Goal: Complete application form

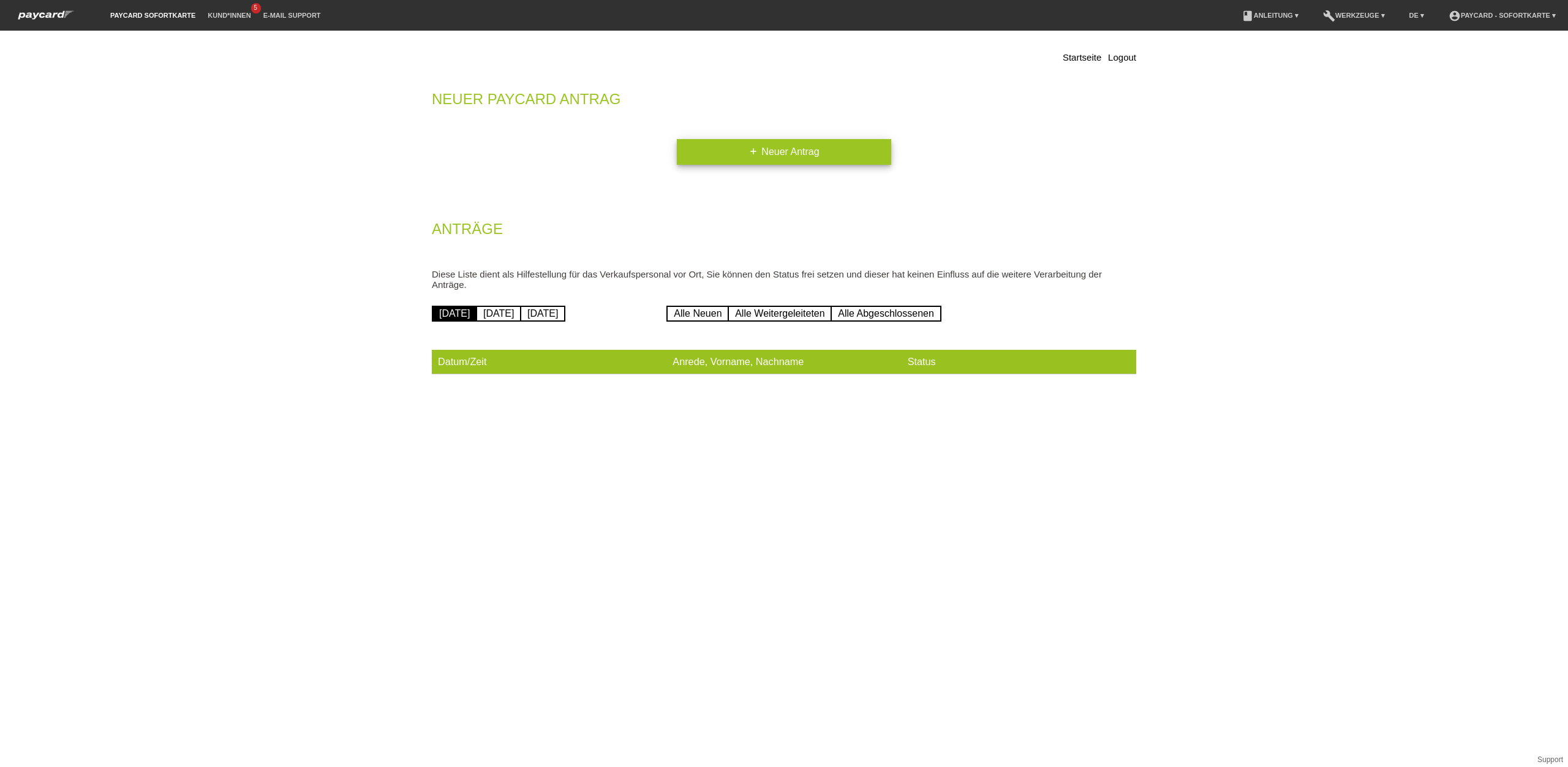
click at [825, 148] on link "add Neuer Antrag" at bounding box center [784, 151] width 214 height 25
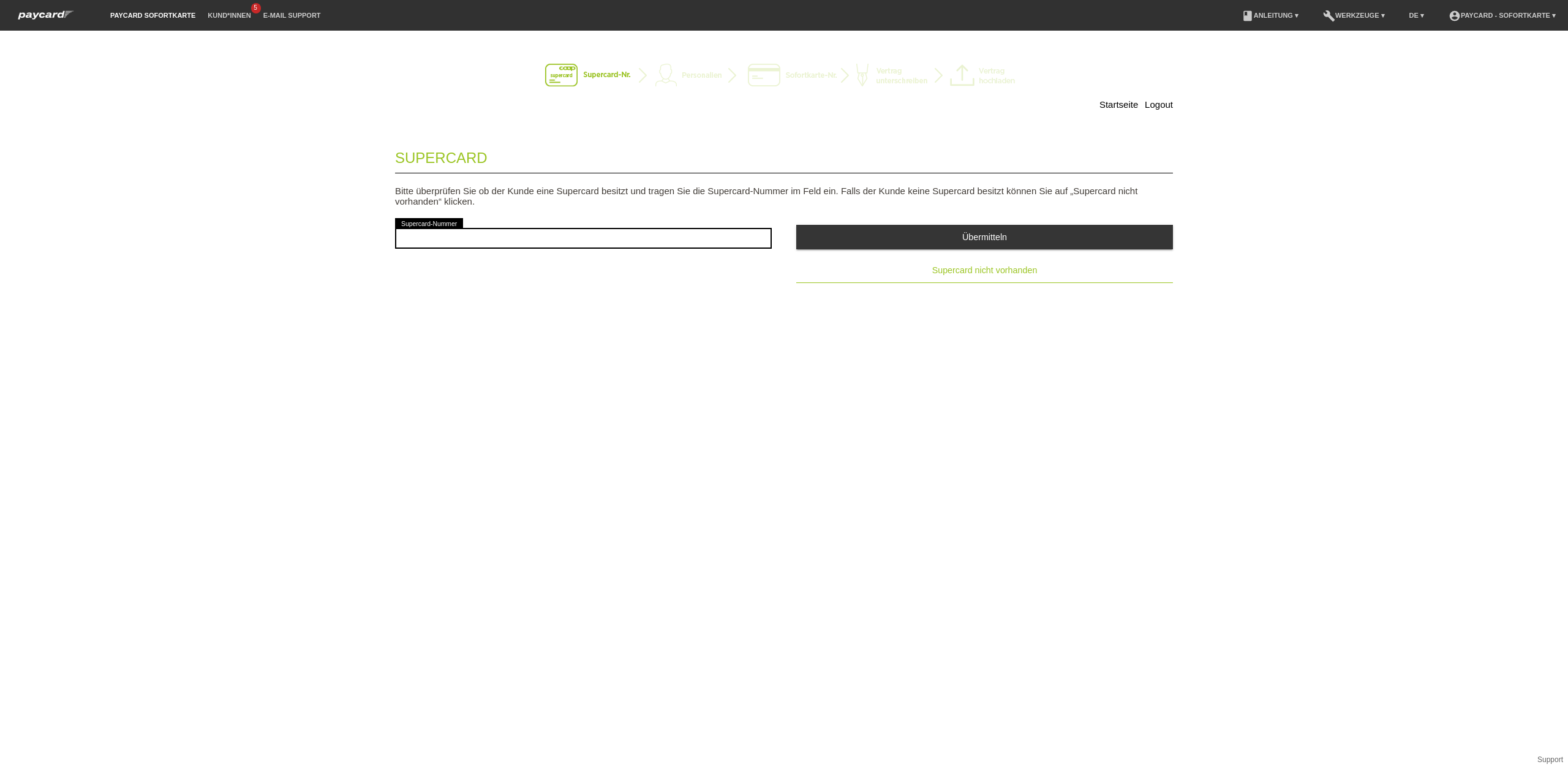
click at [974, 278] on button "Supercard nicht vorhanden" at bounding box center [984, 271] width 377 height 24
click at [671, 240] on input "text" at bounding box center [583, 239] width 377 height 21
type input "2501625833380"
click at [908, 256] on div "Übermitteln Supercard nicht vorhanden" at bounding box center [984, 249] width 377 height 67
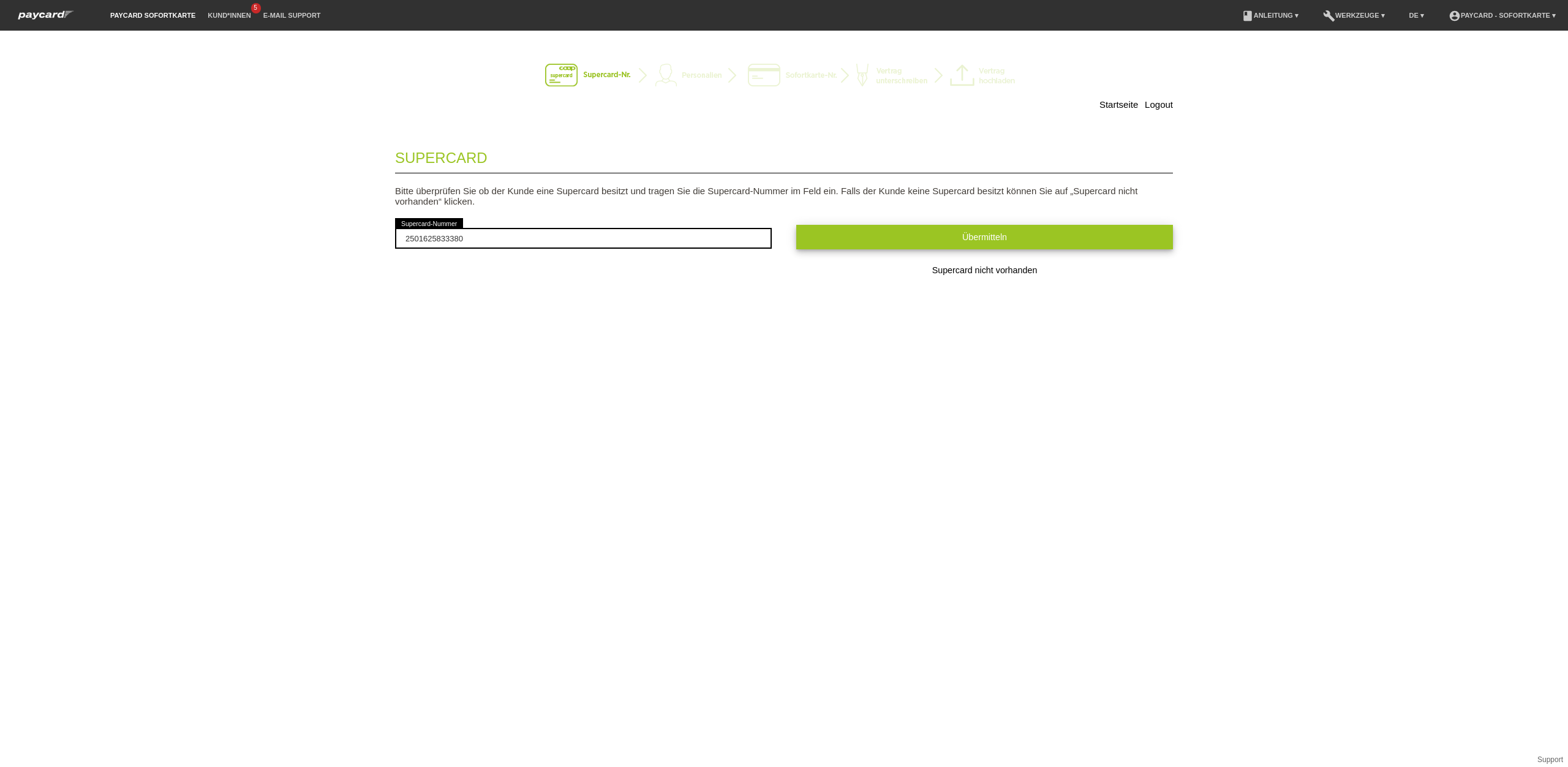
click at [898, 241] on button "Übermitteln" at bounding box center [984, 236] width 377 height 24
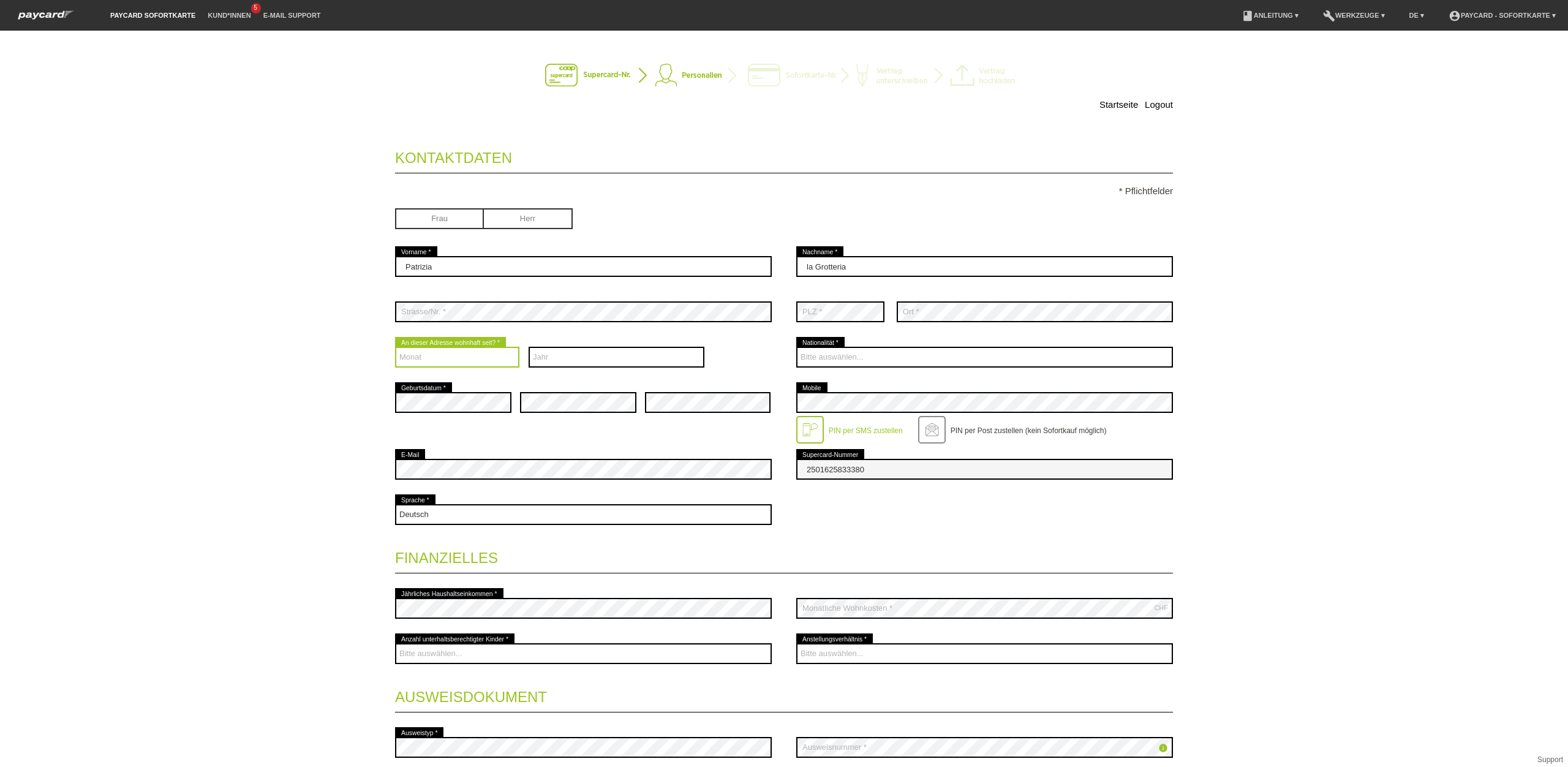
click at [487, 357] on select "Monat 01 02 03 04 05 06 07 08 09 10 11 12" at bounding box center [457, 357] width 124 height 21
click at [395, 348] on select "Monat 01 02 03 04 05 06 07 08 09 10 11 12" at bounding box center [457, 357] width 124 height 21
click at [497, 359] on select "Monat 01 02 03 04 05 06 07 08 09 10 11 12" at bounding box center [457, 357] width 124 height 21
select select "10"
click at [395, 348] on select "Monat 01 02 03 04 05 06 07 08 09 10 11 12" at bounding box center [457, 357] width 124 height 21
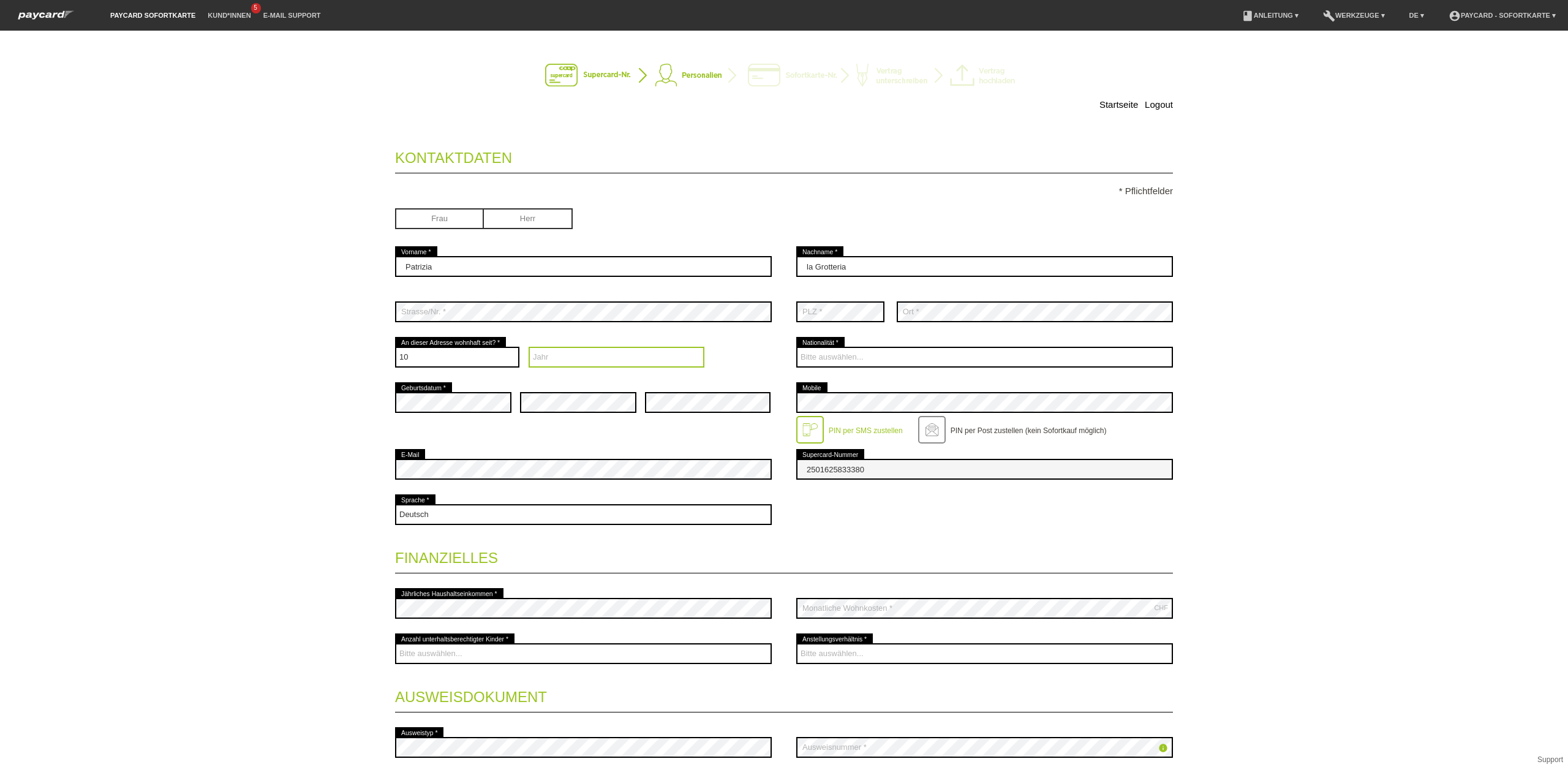
click at [575, 360] on select "Jahr 2025 2024 2023 2022 2021 2020 2019 2018 2017 2016" at bounding box center [617, 357] width 177 height 21
select select "1983"
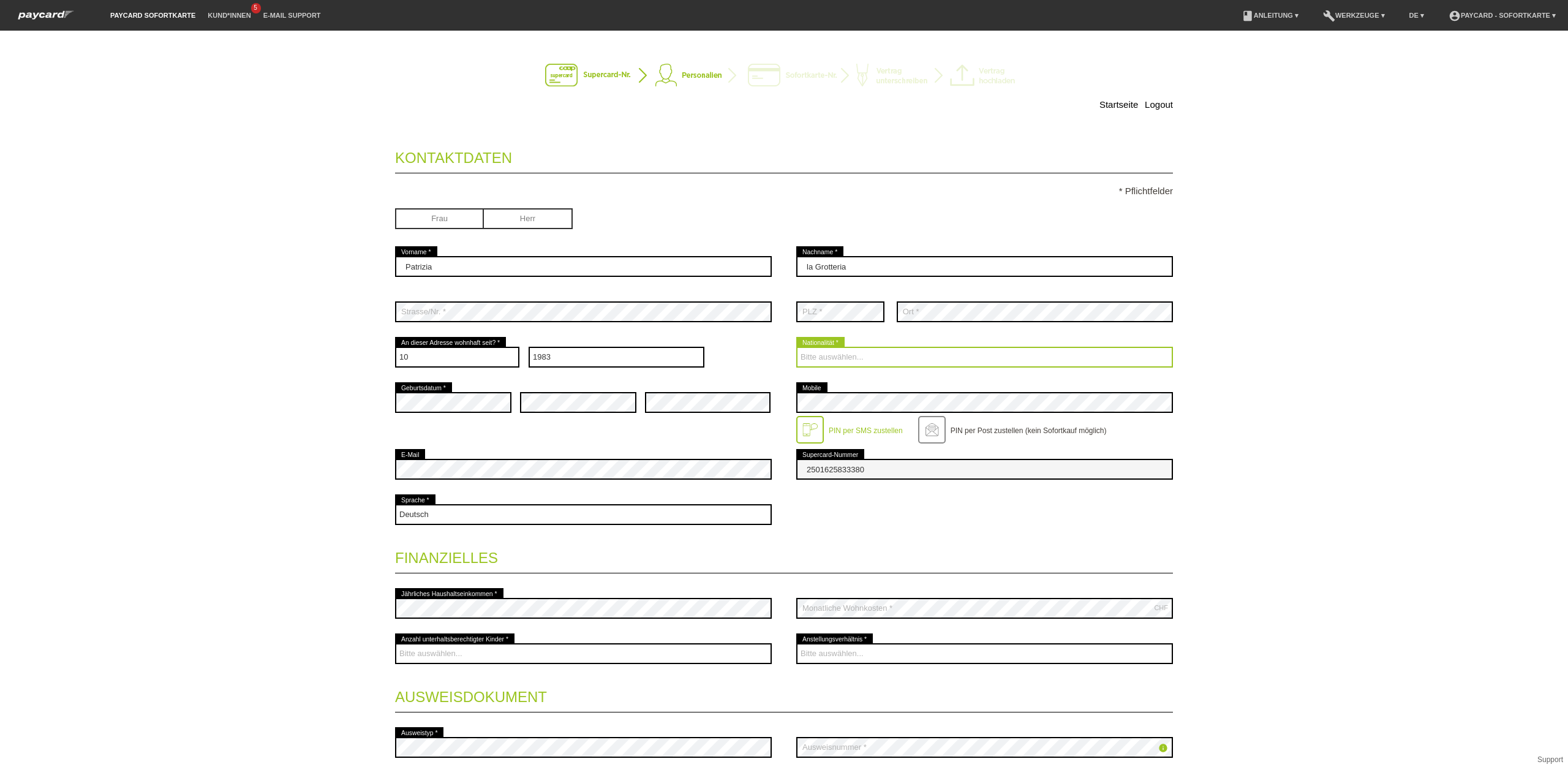
click at [826, 356] on select "Bitte auswählen... Schweiz Deutschland Liechtenstein Österreich ------------ Af…" at bounding box center [984, 357] width 377 height 21
select select "CH"
click at [796, 348] on select "Bitte auswählen... Schweiz Deutschland Liechtenstein Österreich ------------ Af…" at bounding box center [984, 357] width 377 height 21
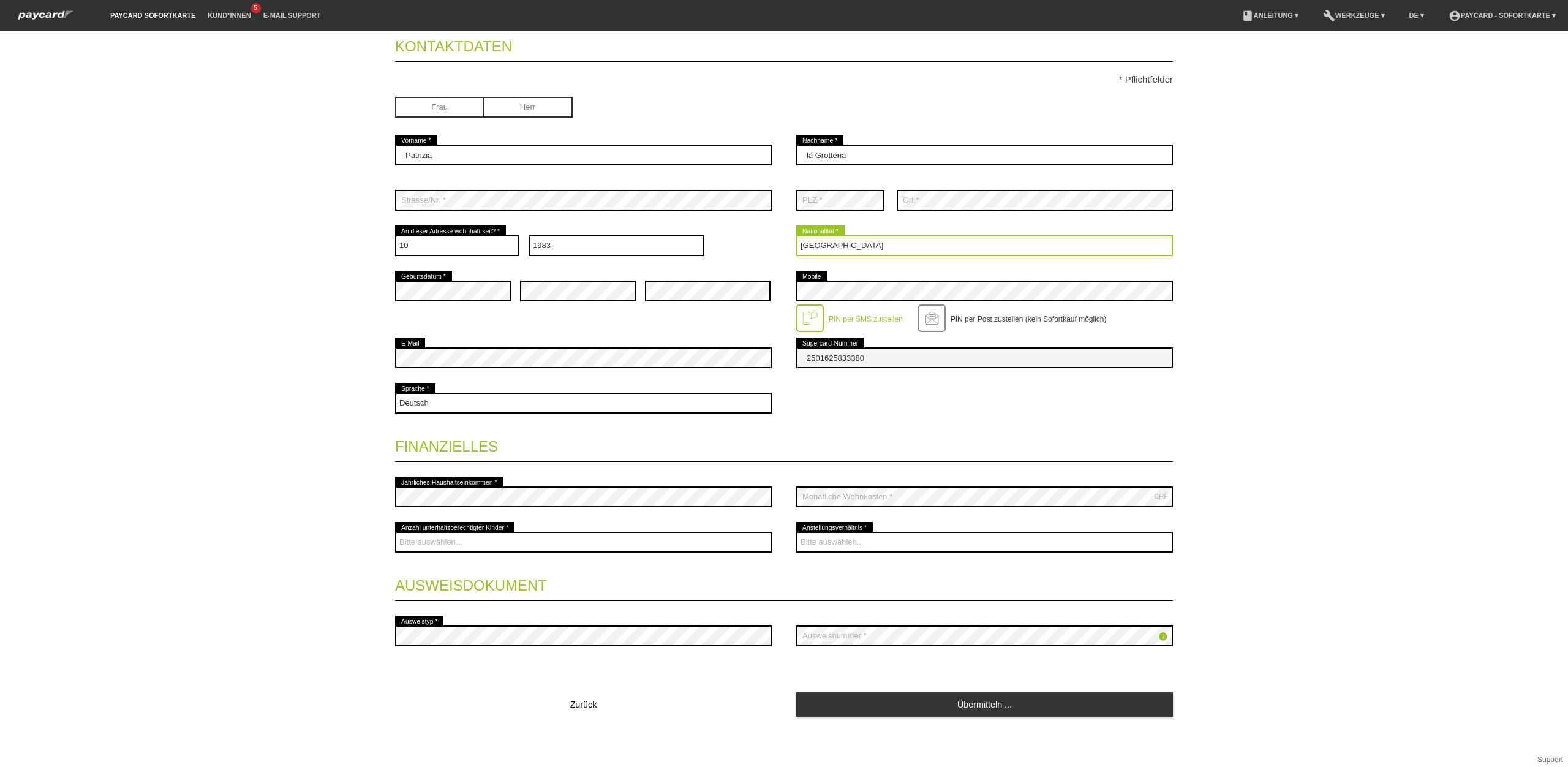
scroll to position [114, 0]
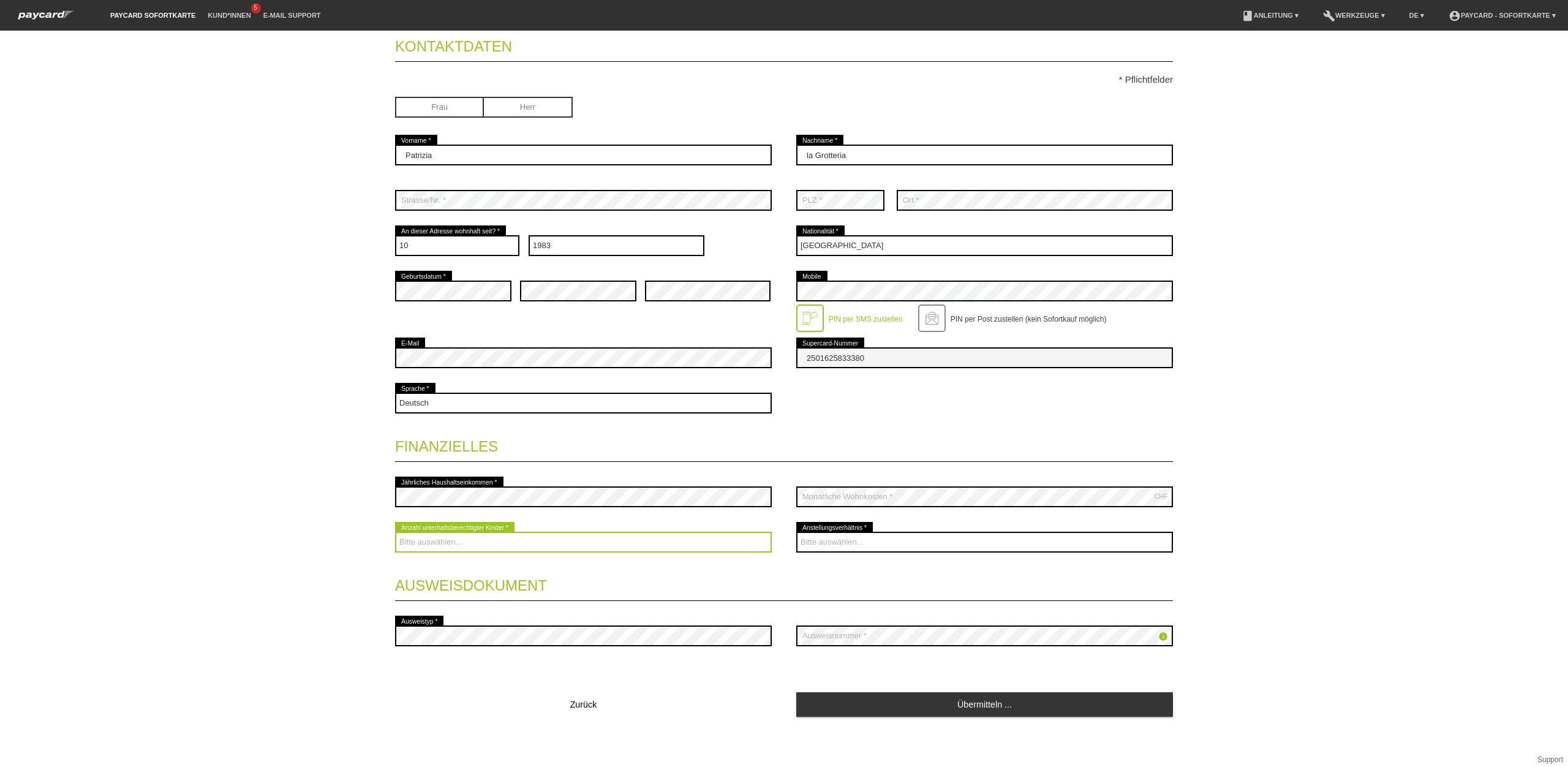
click at [459, 539] on select "Bitte auswählen... 0 1 2 3 4 5 6 7 8 9" at bounding box center [583, 542] width 377 height 21
click at [190, 228] on div "Startseite Logout Kontaktdaten * Pflichtfelder Frau Herr 01" at bounding box center [784, 399] width 1568 height 736
click at [445, 536] on select "Bitte auswählen... 0 1 2 3 4 5 6 7 8 9" at bounding box center [583, 542] width 377 height 21
select select "0"
click at [395, 532] on select "Bitte auswählen... 0 1 2 3 4 5 6 7 8 9" at bounding box center [583, 542] width 377 height 21
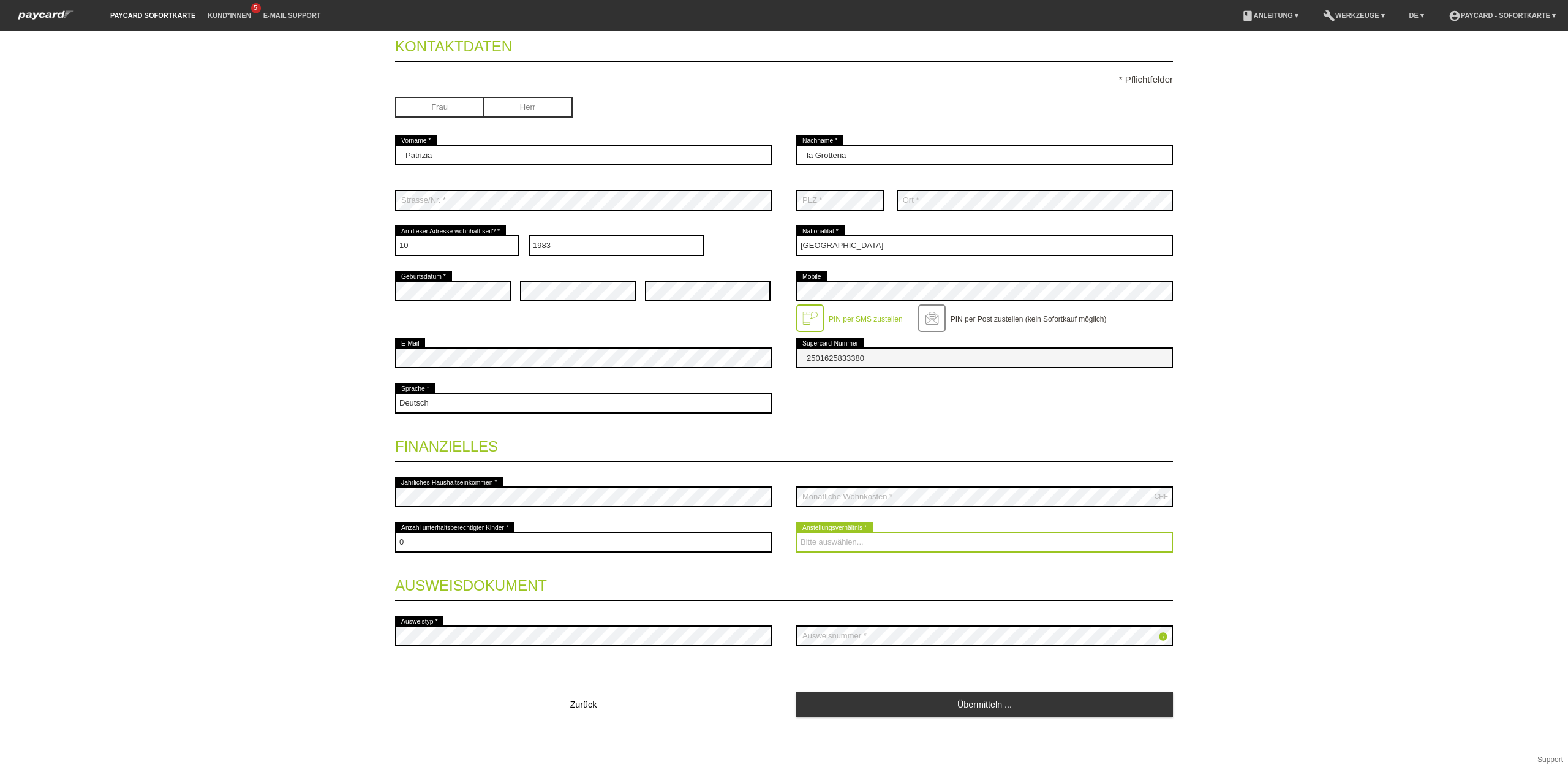
click at [834, 542] on select "Bitte auswählen... Unbefristet Befristet Lehrling/Student Pensioniert Nicht arb…" at bounding box center [984, 542] width 377 height 21
select select "UNLIMITED"
click at [796, 532] on select "Bitte auswählen... Unbefristet Befristet Lehrling/Student Pensioniert Nicht arb…" at bounding box center [984, 542] width 377 height 21
click at [894, 536] on select "Bitte auswählen... Unbefristet Befristet Lehrling/Student Pensioniert Nicht arb…" at bounding box center [984, 542] width 377 height 21
click at [796, 532] on select "Bitte auswählen... Unbefristet Befristet Lehrling/Student Pensioniert Nicht arb…" at bounding box center [984, 542] width 377 height 21
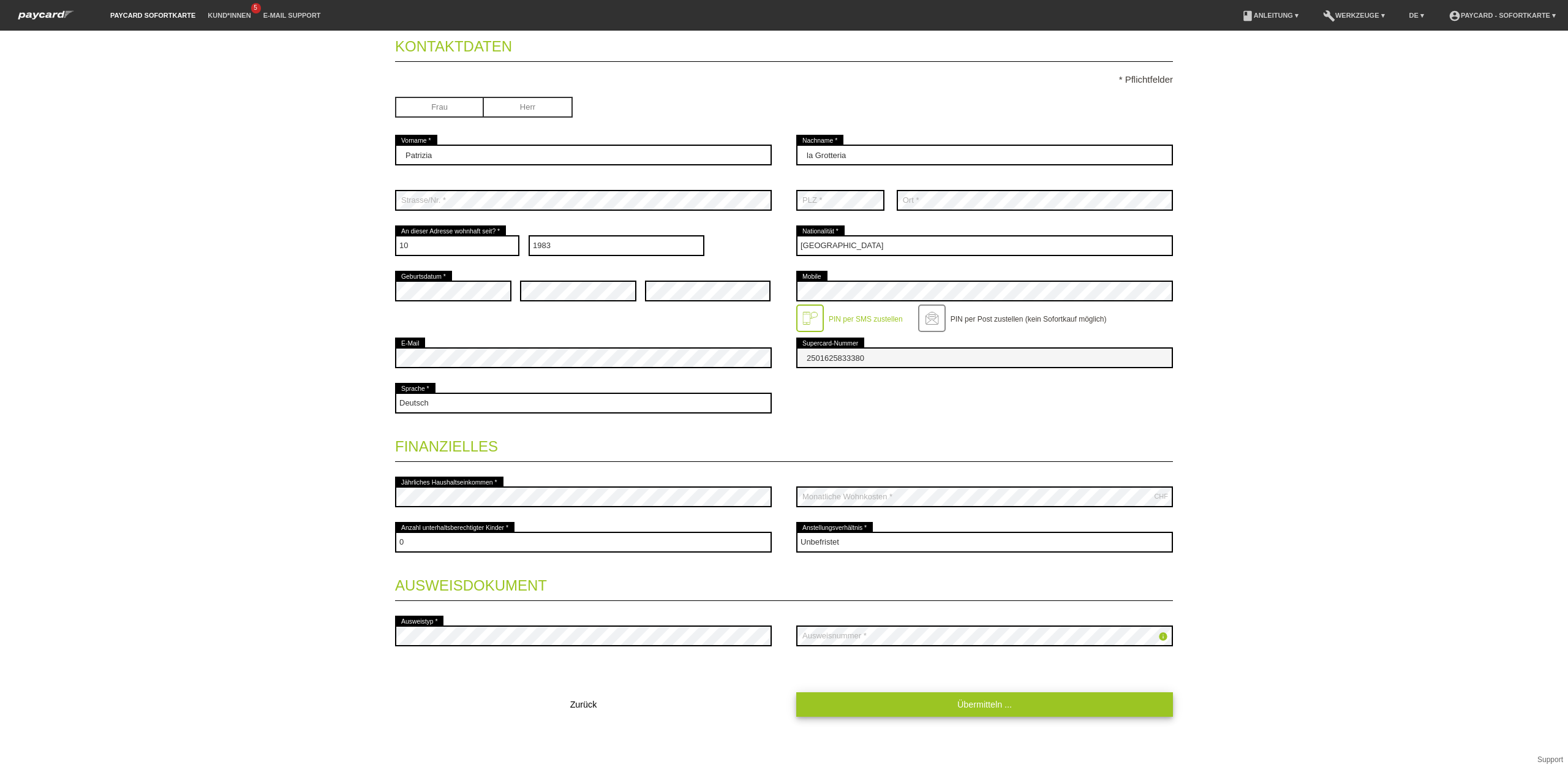
click at [910, 703] on link "Übermitteln ..." at bounding box center [984, 703] width 377 height 24
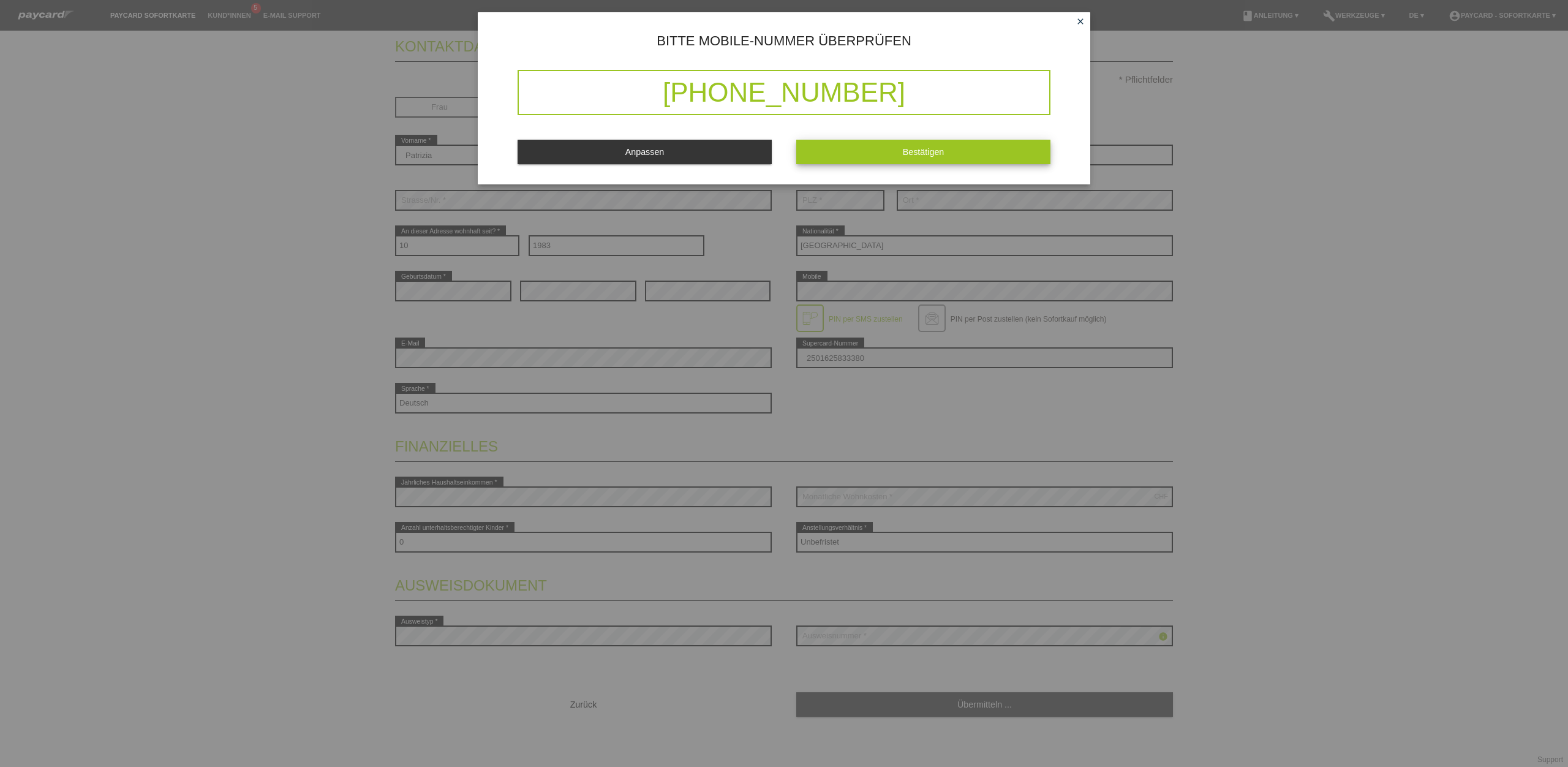
click at [849, 163] on button "Bestätigen" at bounding box center [923, 151] width 254 height 24
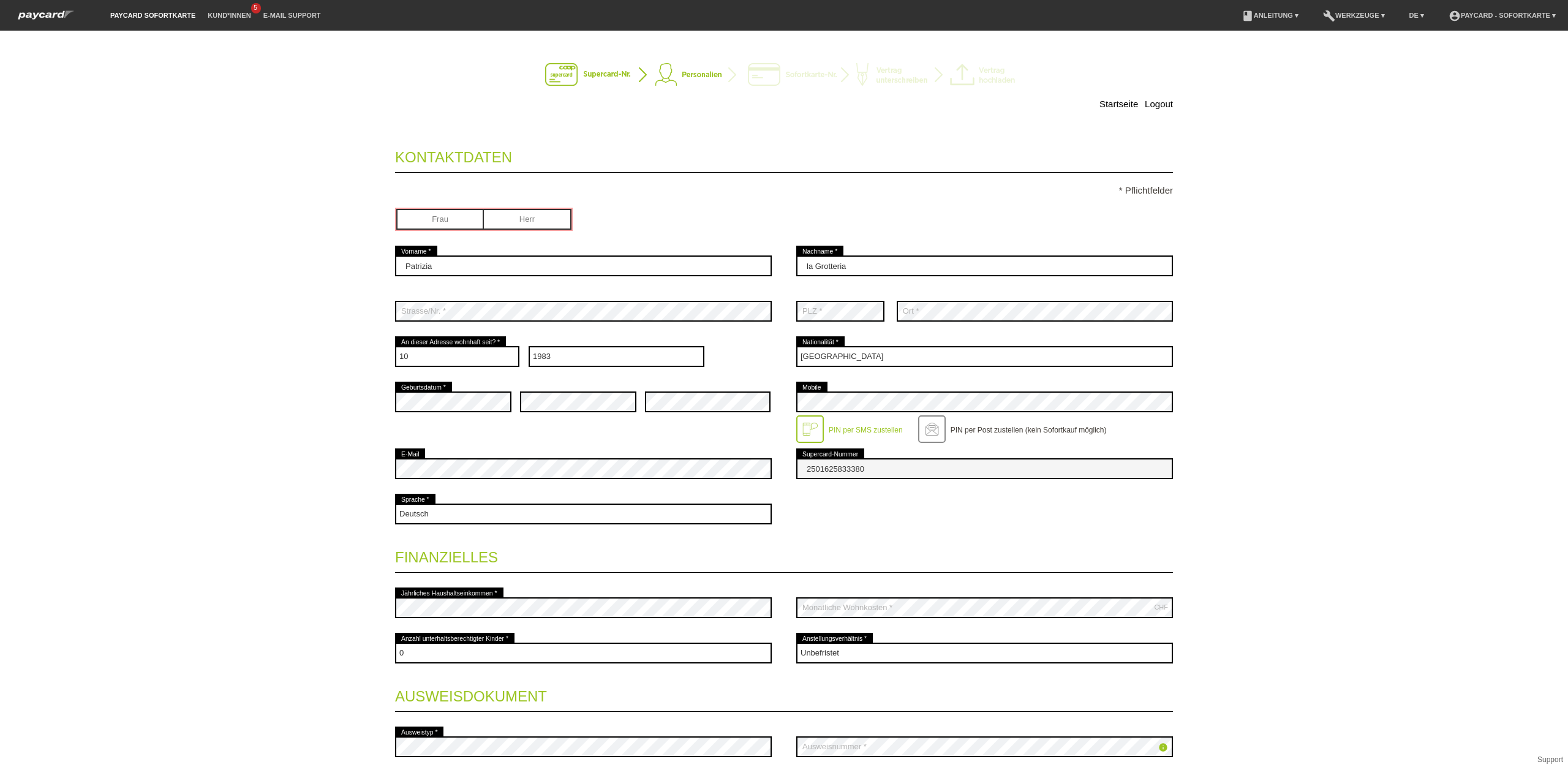
scroll to position [0, 0]
click at [462, 218] on input "radio" at bounding box center [440, 219] width 87 height 18
radio input "true"
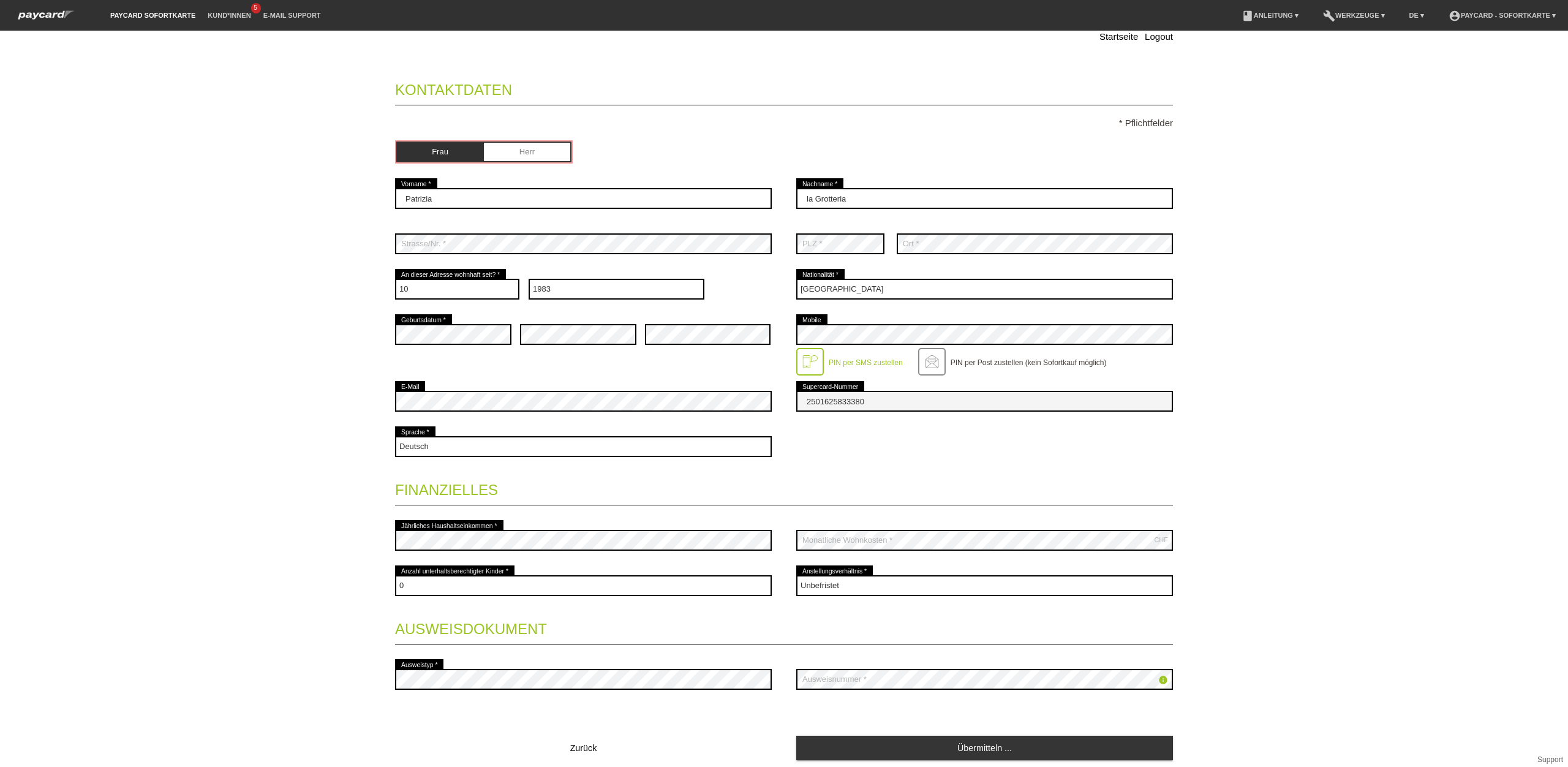
scroll to position [114, 0]
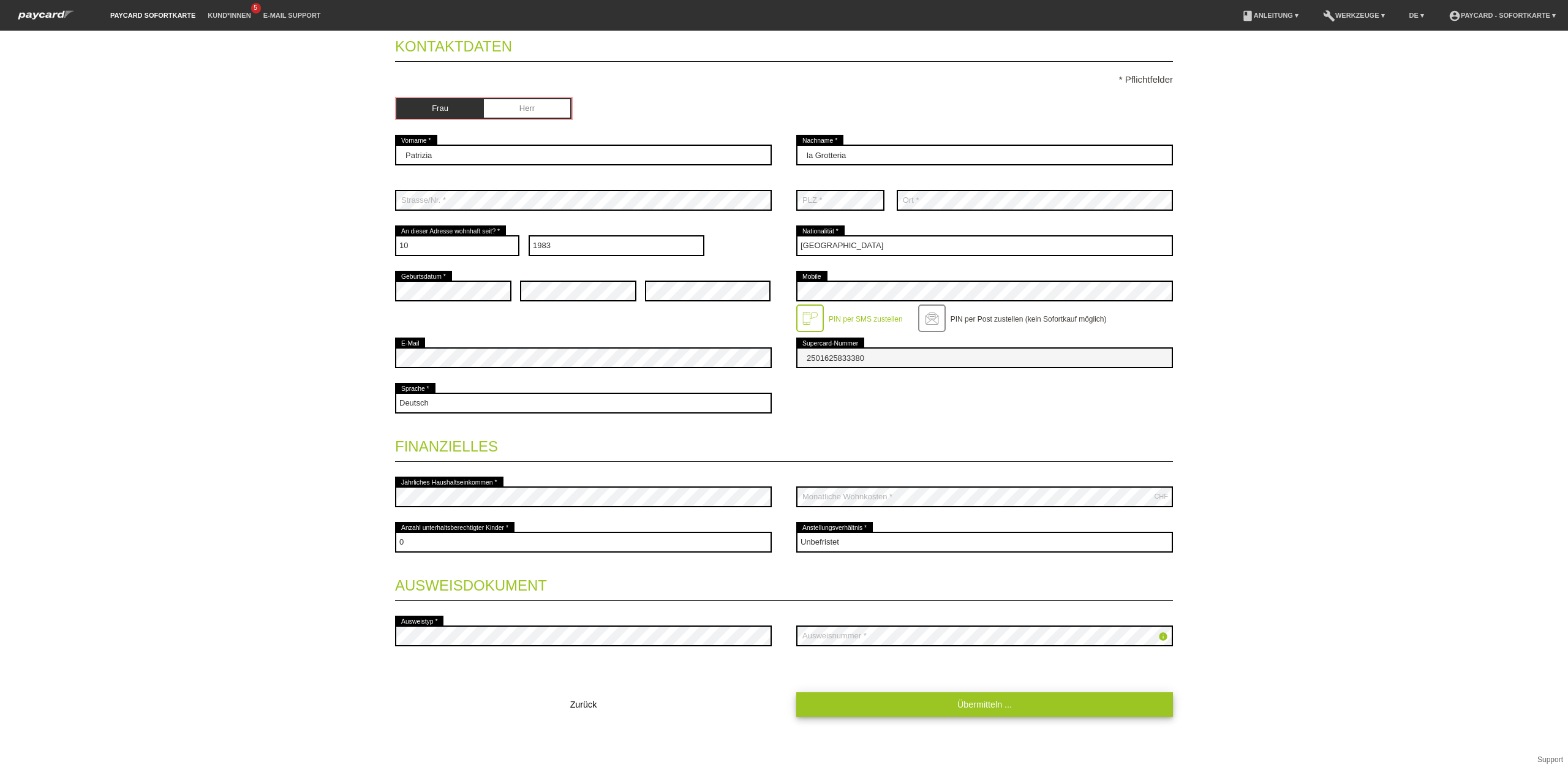
click at [1033, 708] on link "Übermitteln ..." at bounding box center [984, 703] width 377 height 24
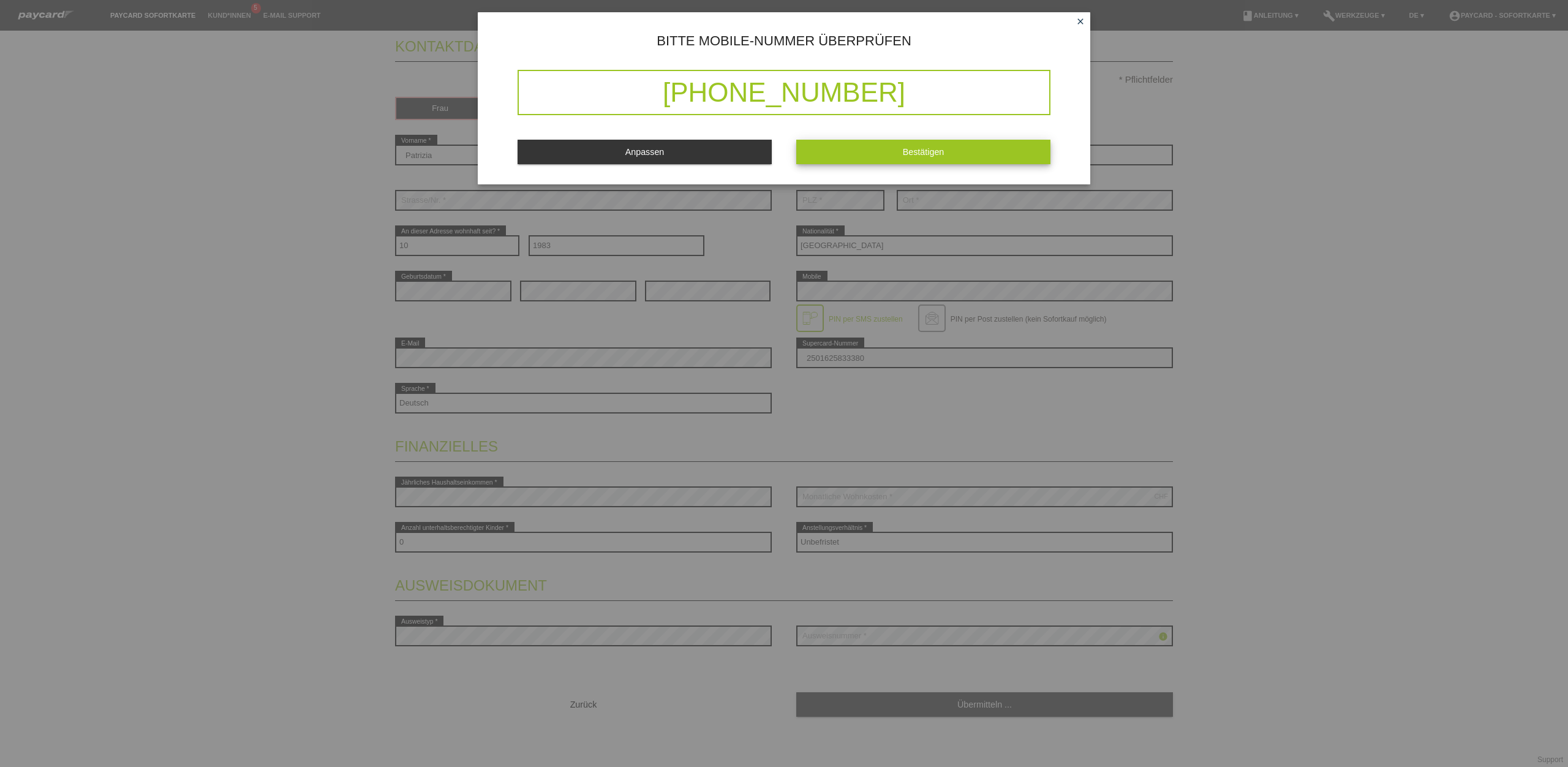
click at [927, 148] on span "Bestätigen" at bounding box center [923, 151] width 42 height 10
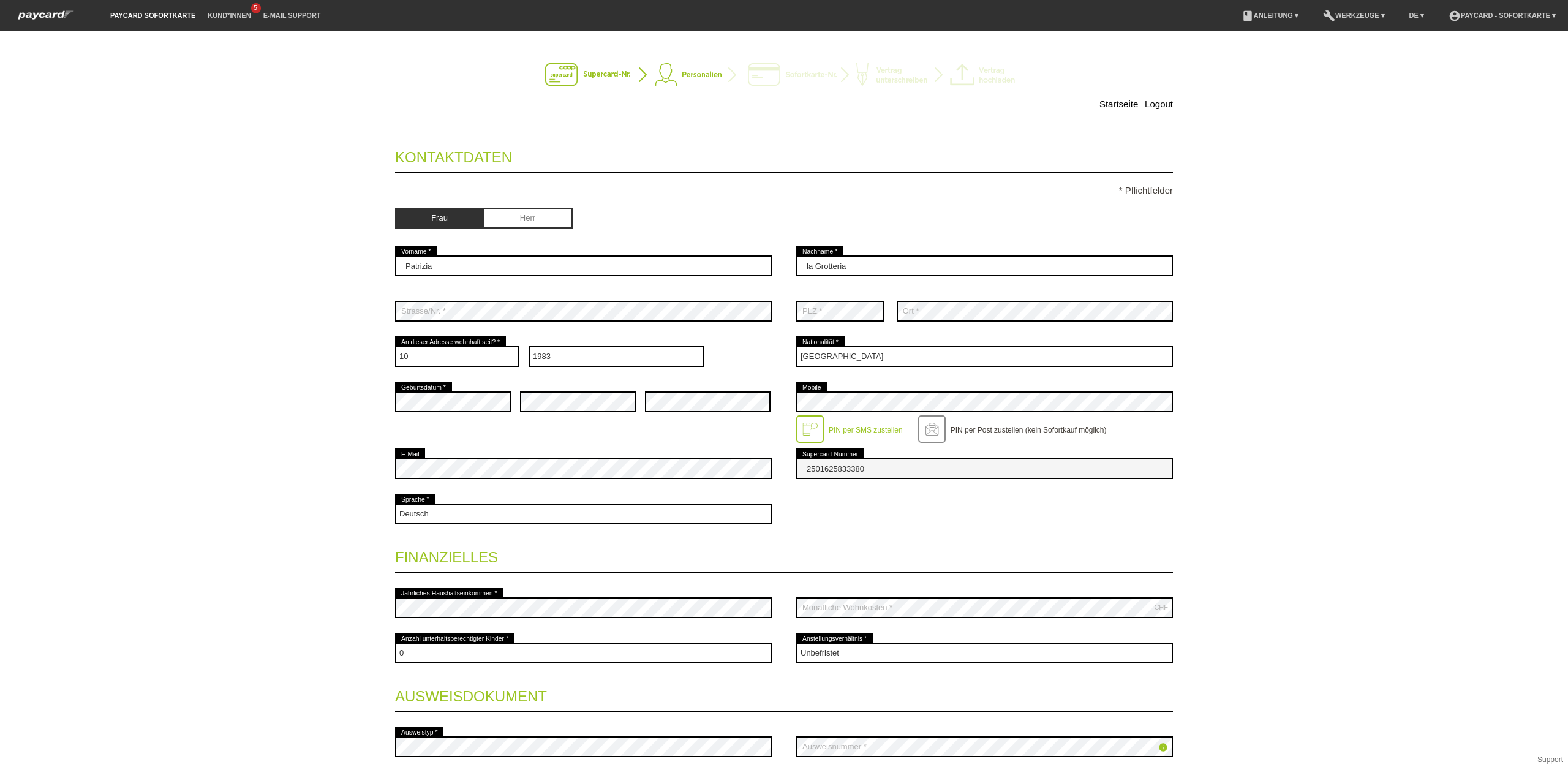
scroll to position [0, 0]
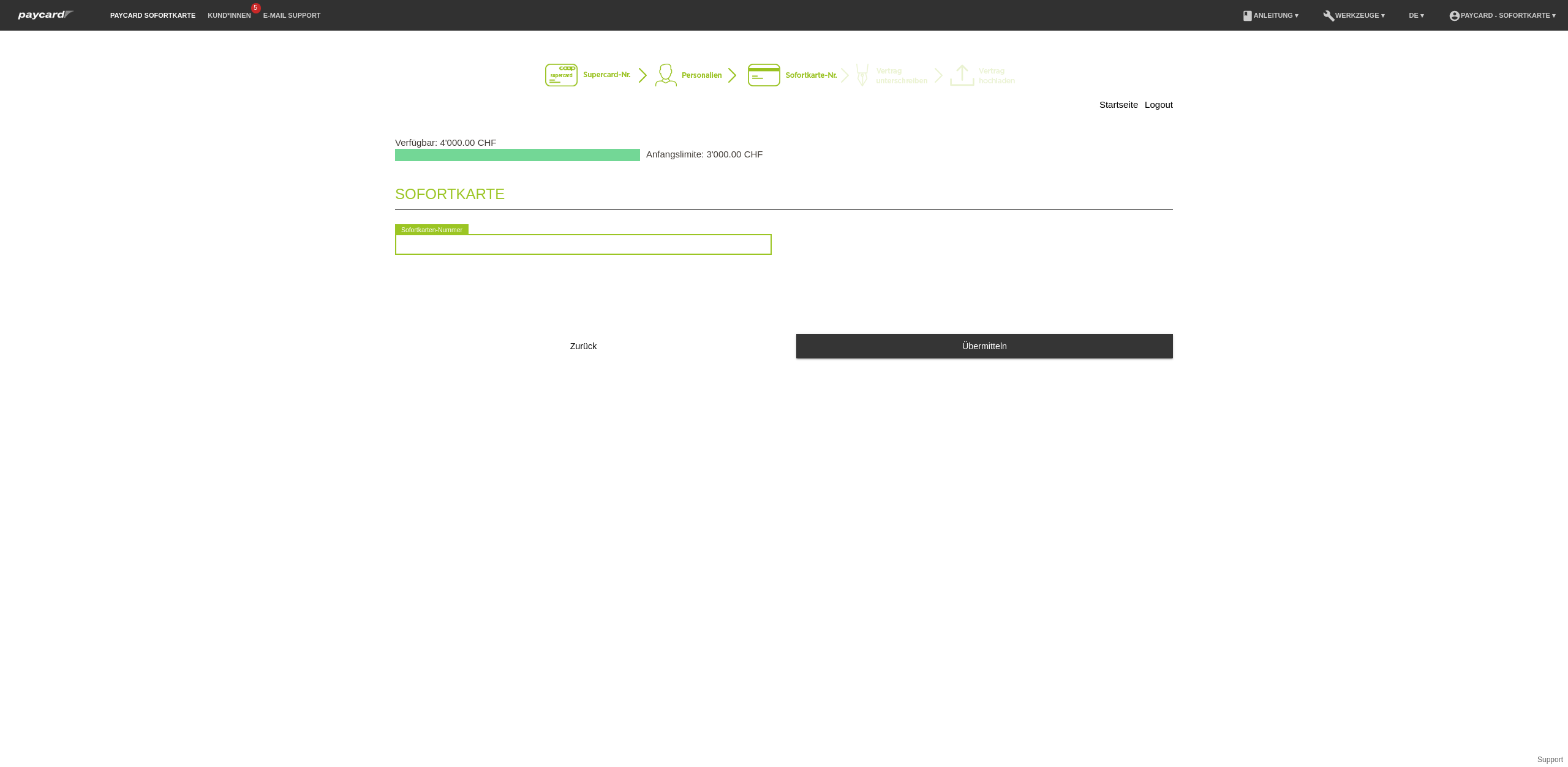
click at [603, 241] on input "text" at bounding box center [583, 245] width 377 height 21
type input "2090301692200"
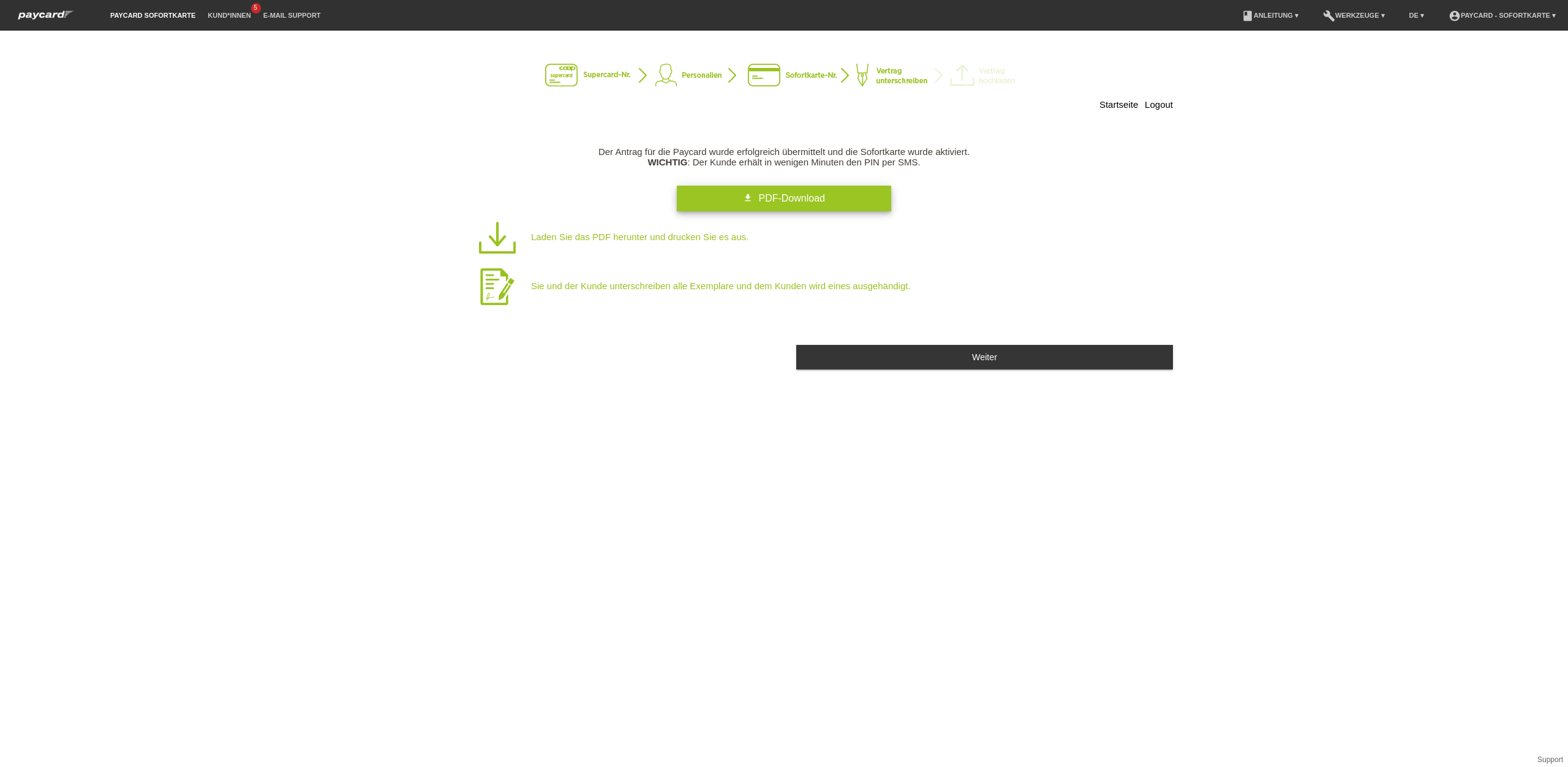
click at [735, 201] on link "get_app PDF-Download" at bounding box center [784, 198] width 214 height 25
click at [745, 206] on link "get_app PDF-Download" at bounding box center [784, 198] width 214 height 25
click at [745, 213] on p "Laden Sie das PDF herunter und drucken Sie es aus." at bounding box center [804, 238] width 661 height 49
click at [869, 474] on div "Startseite Logout Der Antrag für die Paycard wurde erfolgreich übermittelt und …" at bounding box center [784, 399] width 1568 height 736
click at [784, 197] on span "PDF-Download" at bounding box center [791, 199] width 66 height 10
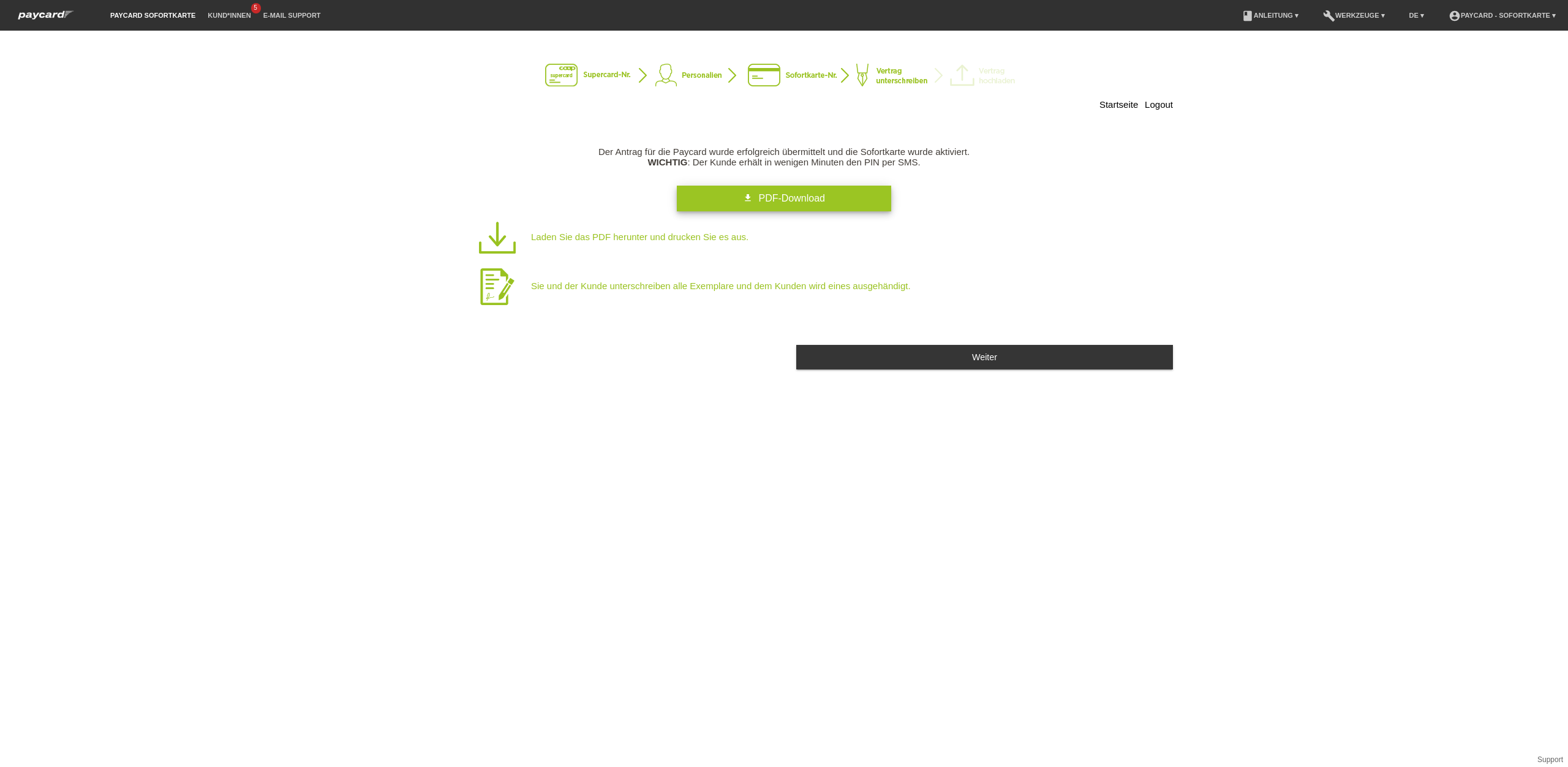
click at [801, 430] on div "Startseite Logout Der Antrag für die Paycard wurde erfolgreich übermittelt und …" at bounding box center [784, 399] width 1568 height 736
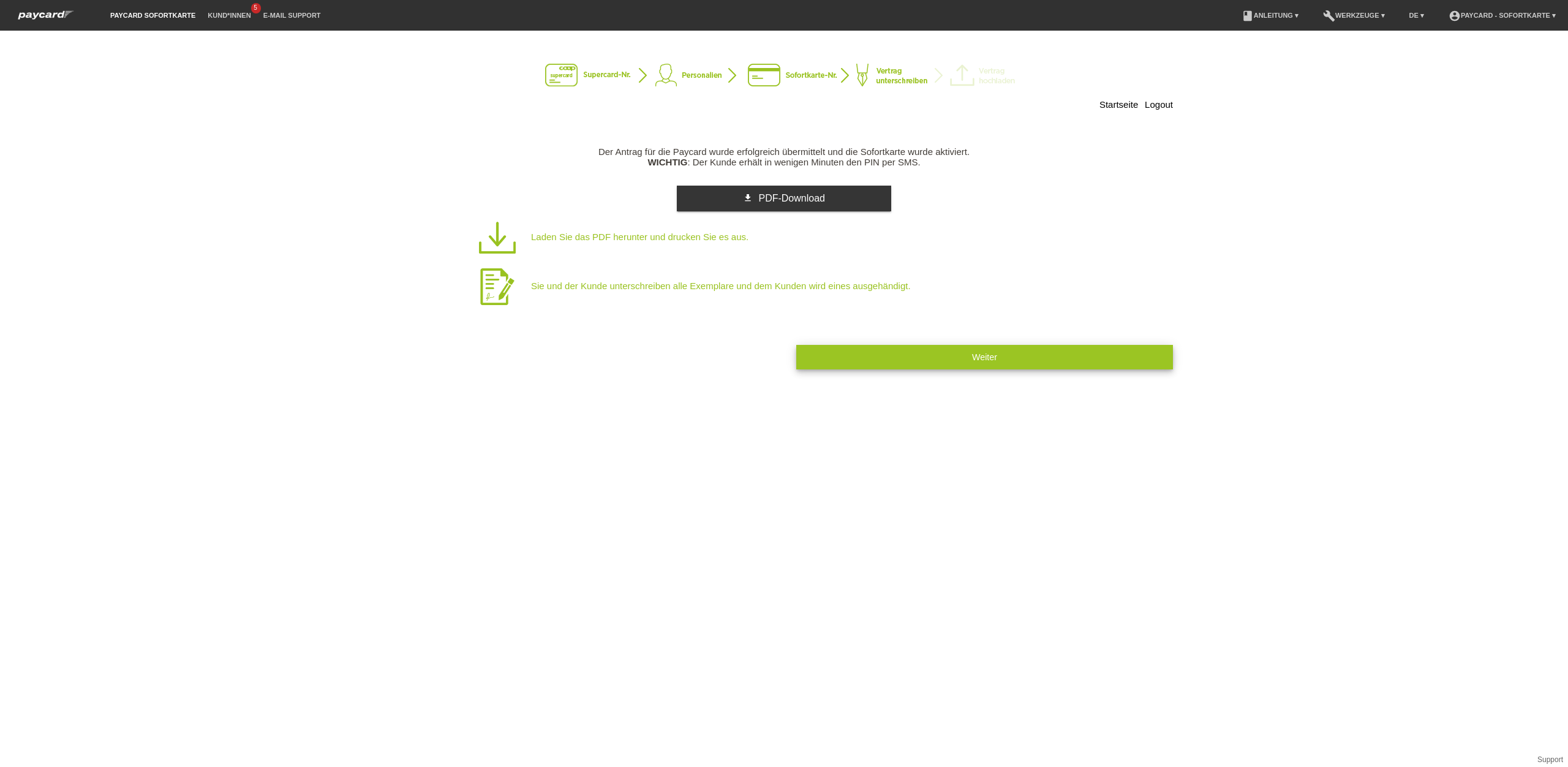
click at [976, 359] on span "Weiter" at bounding box center [984, 357] width 25 height 10
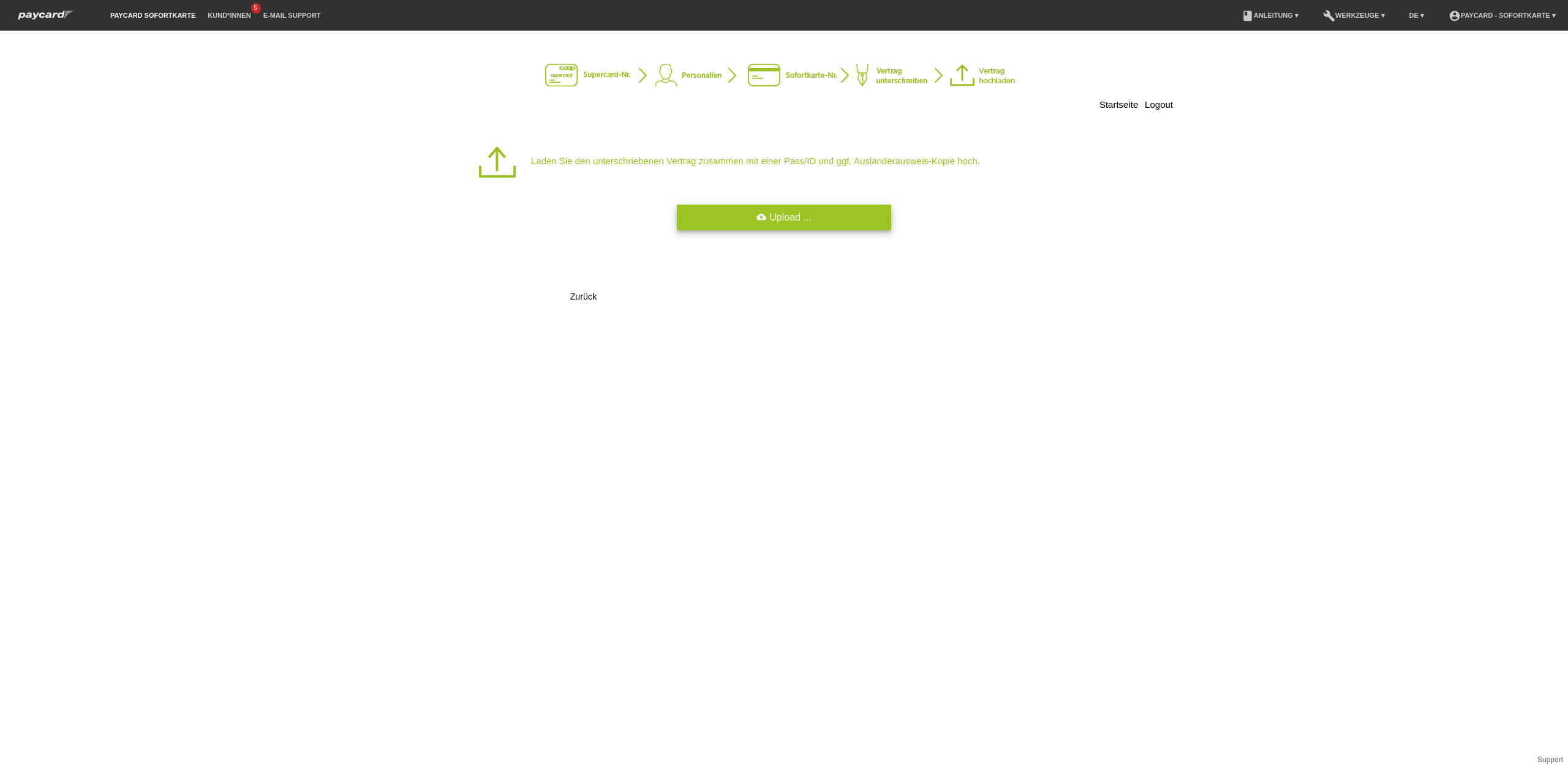
click at [808, 225] on link "cloud_upload Upload ..." at bounding box center [784, 217] width 214 height 25
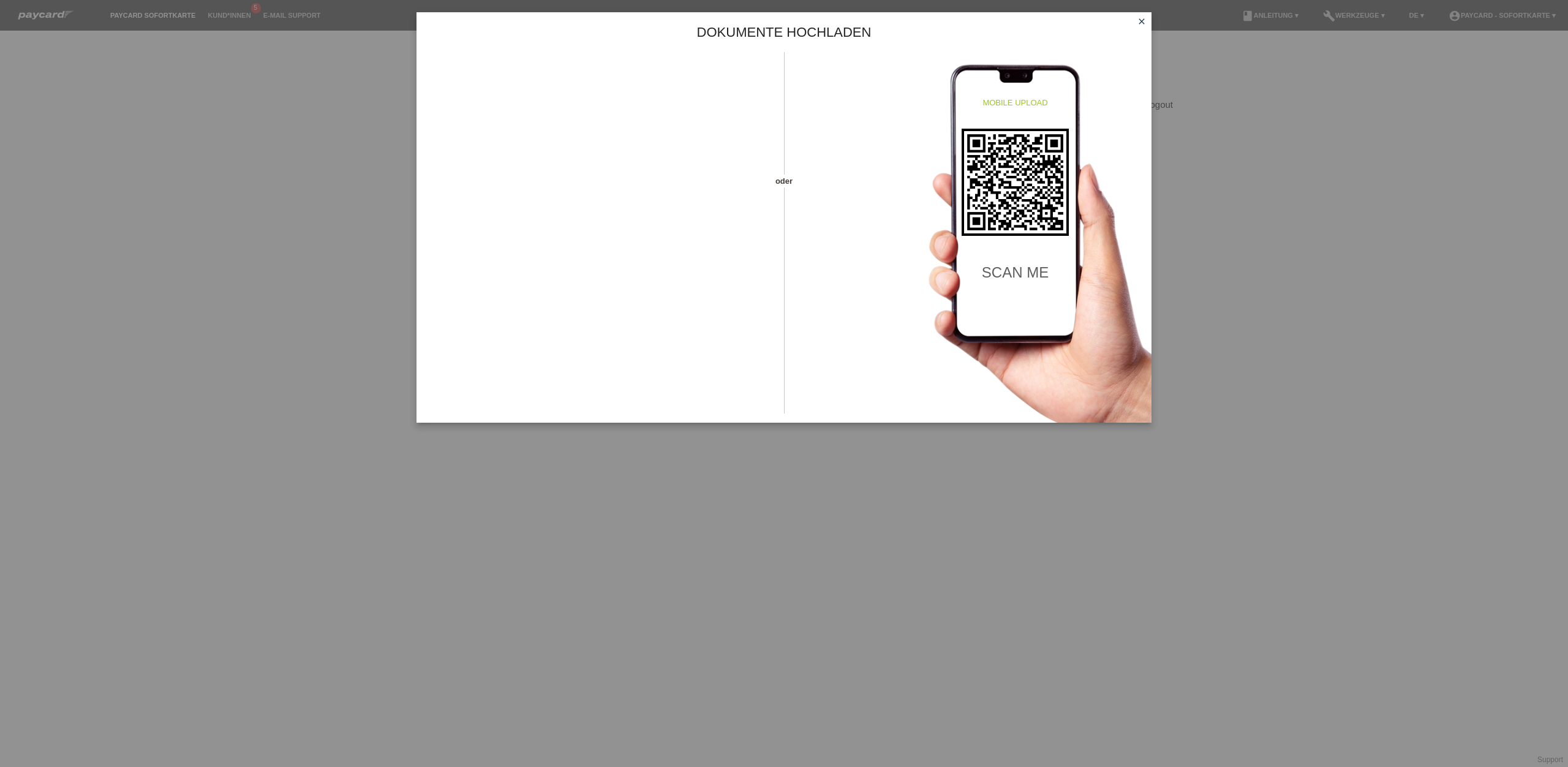
click at [1229, 583] on div "Dokumente hochladen oder mobile upload scan me close" at bounding box center [784, 383] width 1568 height 767
click at [1139, 28] on link "close" at bounding box center [1141, 23] width 16 height 14
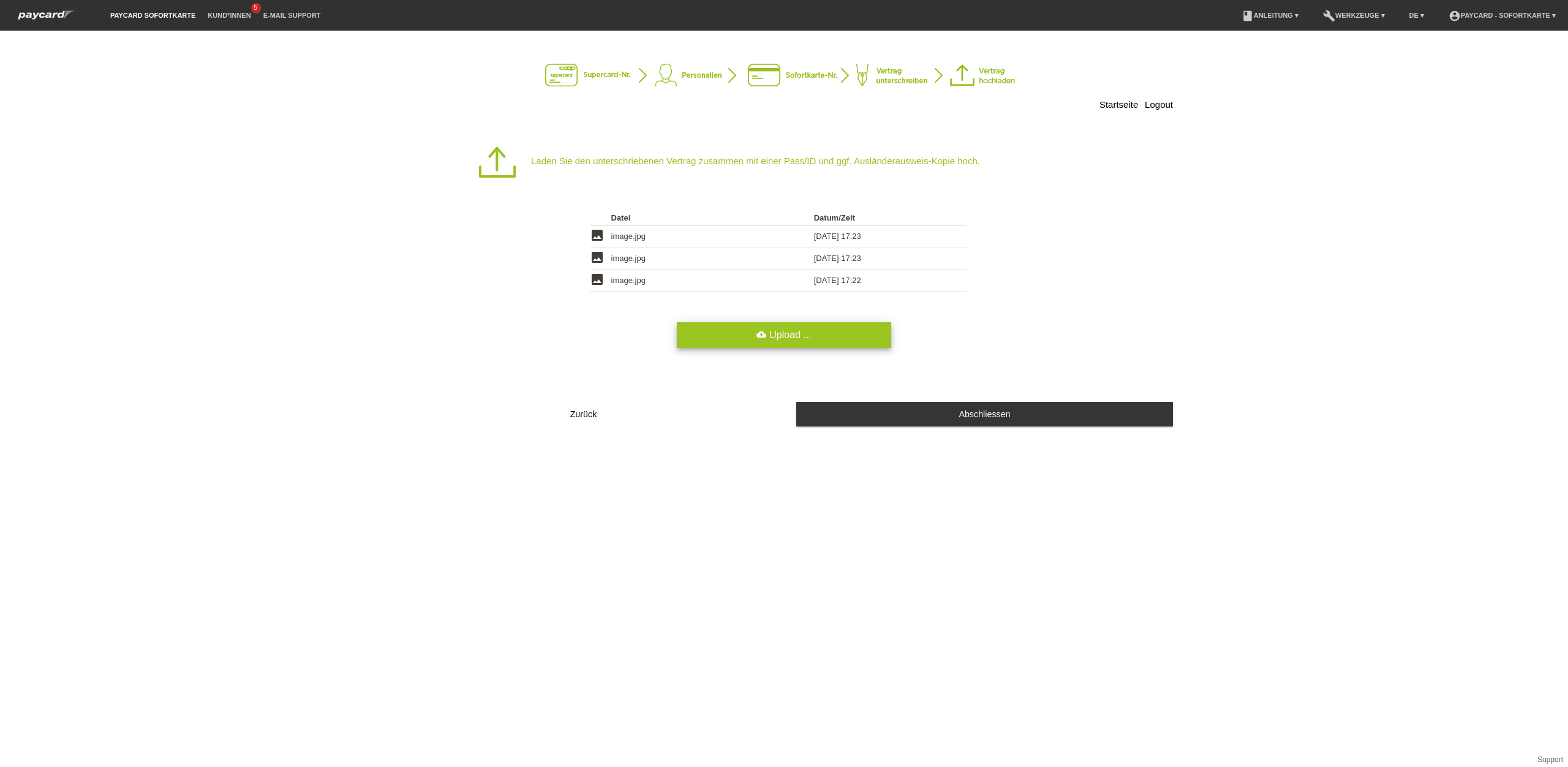
click at [812, 339] on link "cloud_upload Upload ..." at bounding box center [784, 334] width 214 height 25
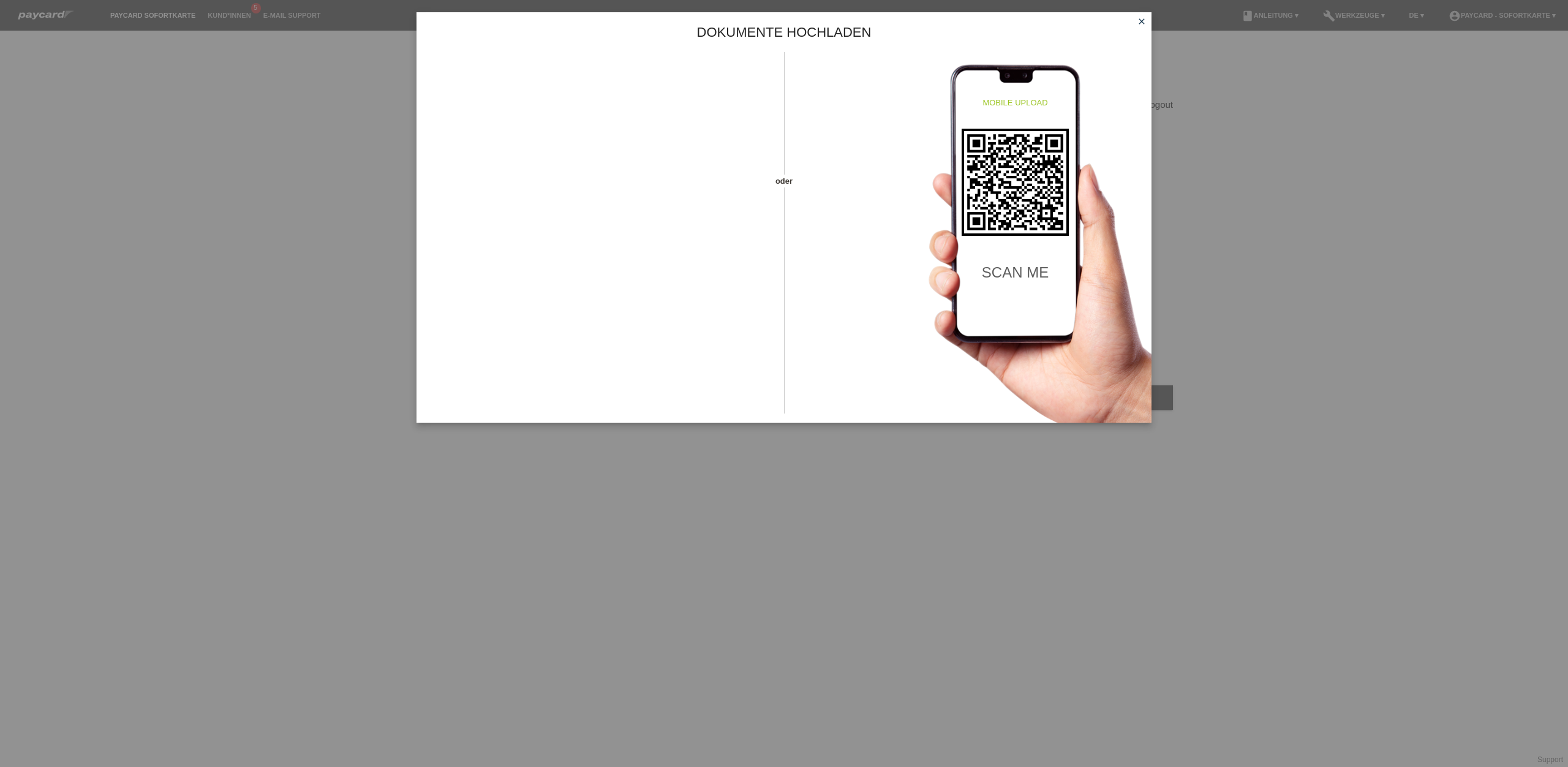
click at [1147, 19] on link "close" at bounding box center [1141, 23] width 16 height 14
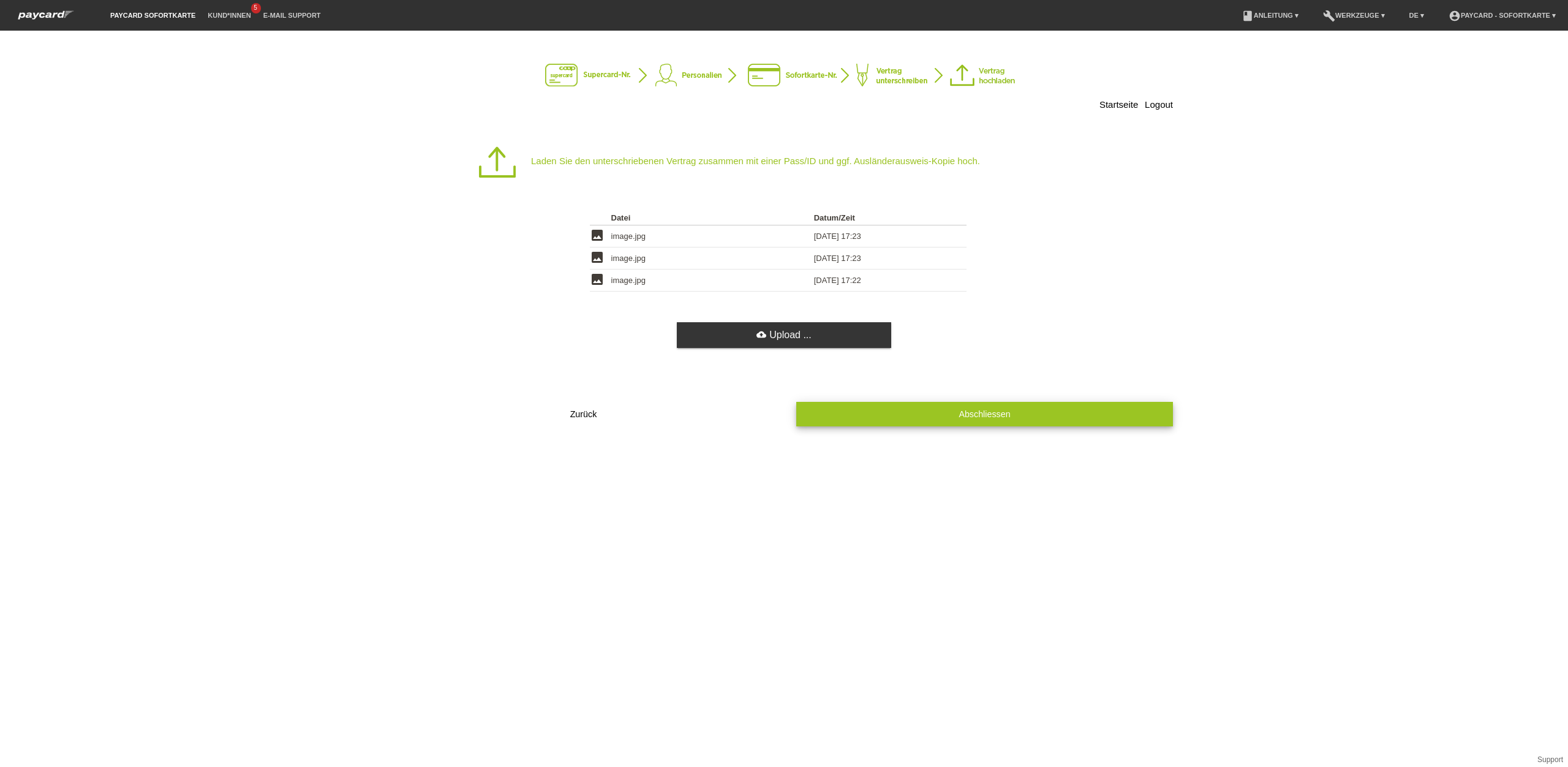
click at [962, 419] on span "Abschliessen" at bounding box center [984, 414] width 52 height 10
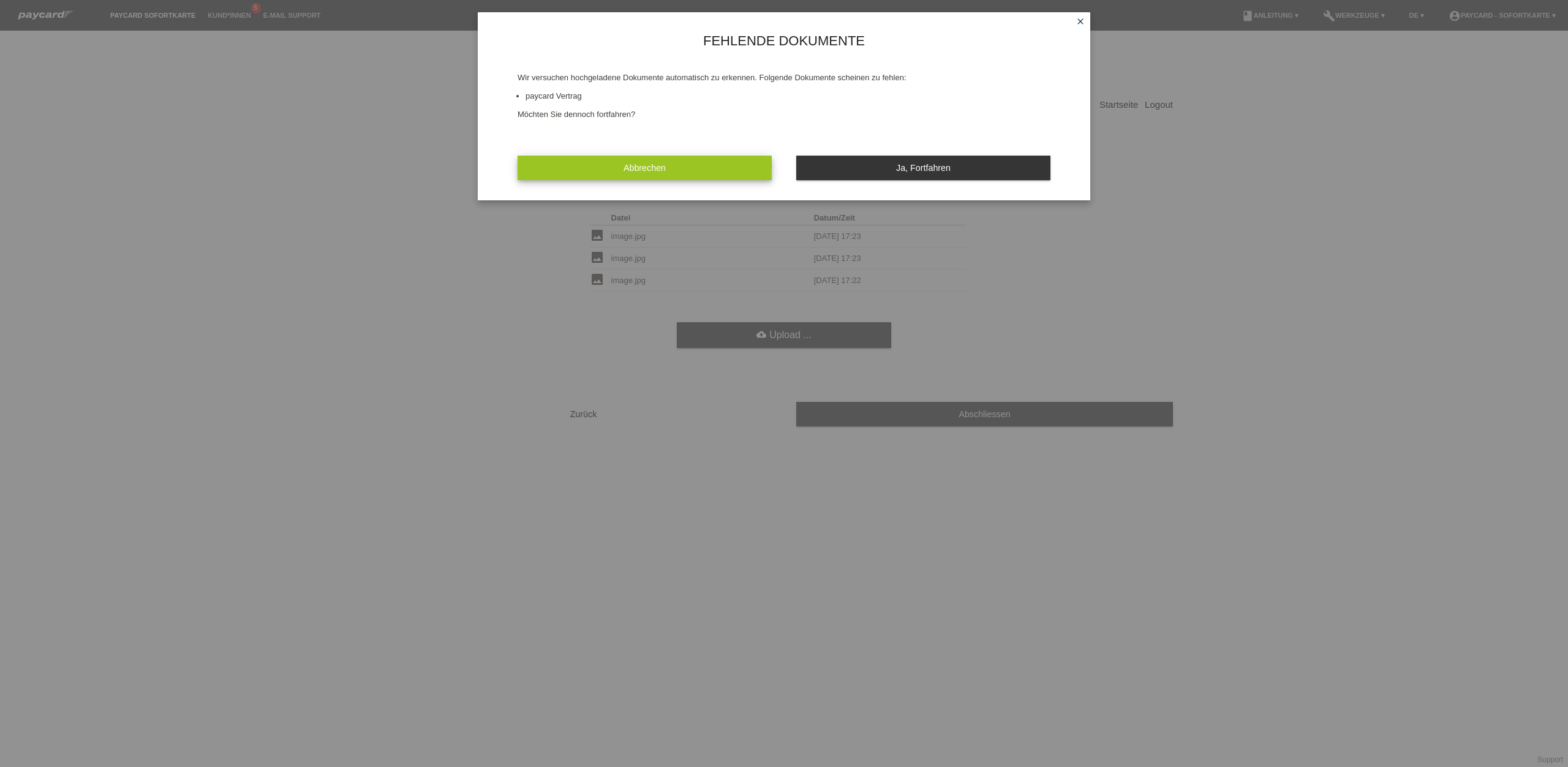
click at [747, 169] on link "Abbrechen" at bounding box center [645, 167] width 254 height 24
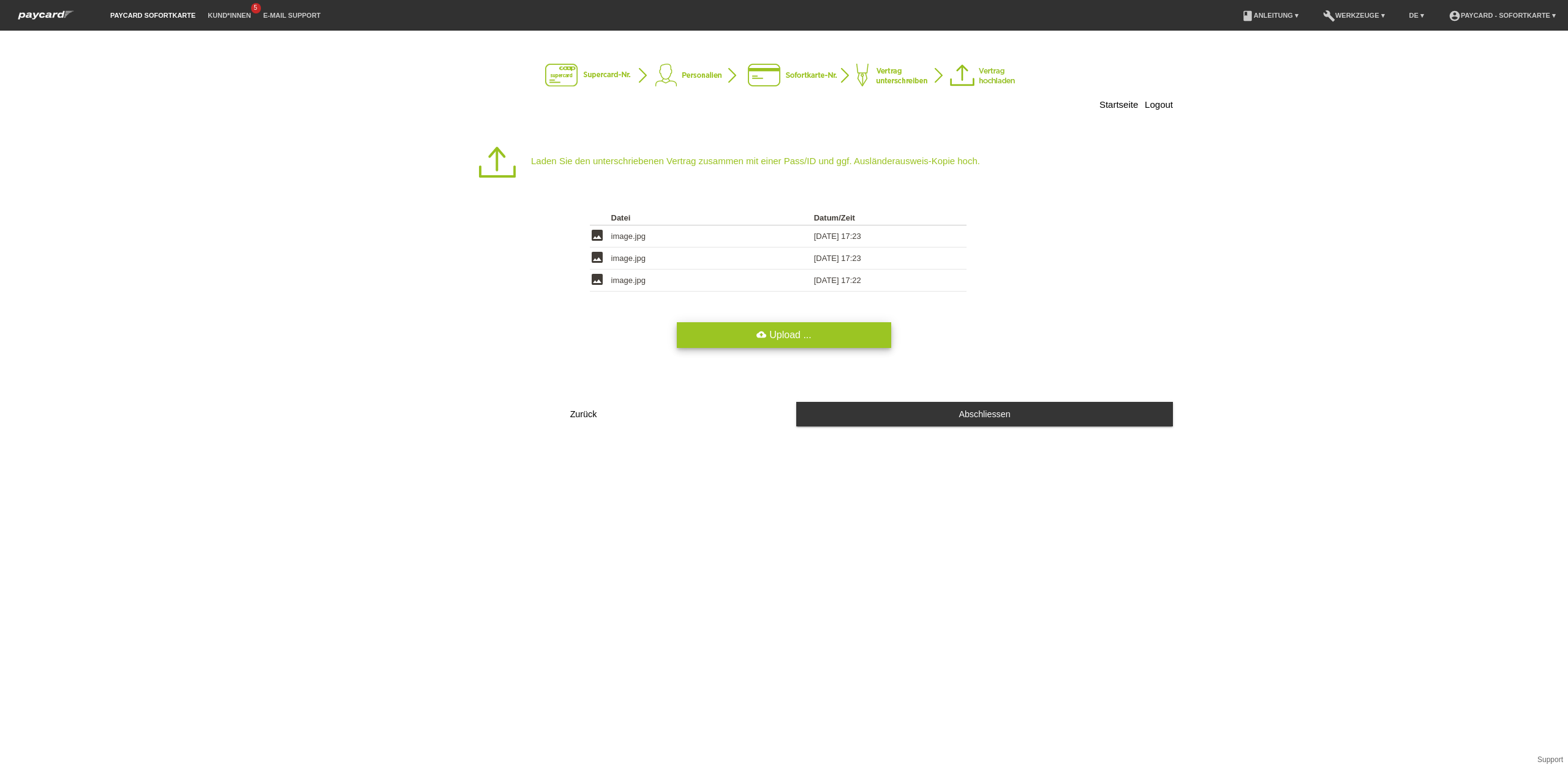
click at [698, 336] on link "cloud_upload Upload ..." at bounding box center [784, 334] width 214 height 25
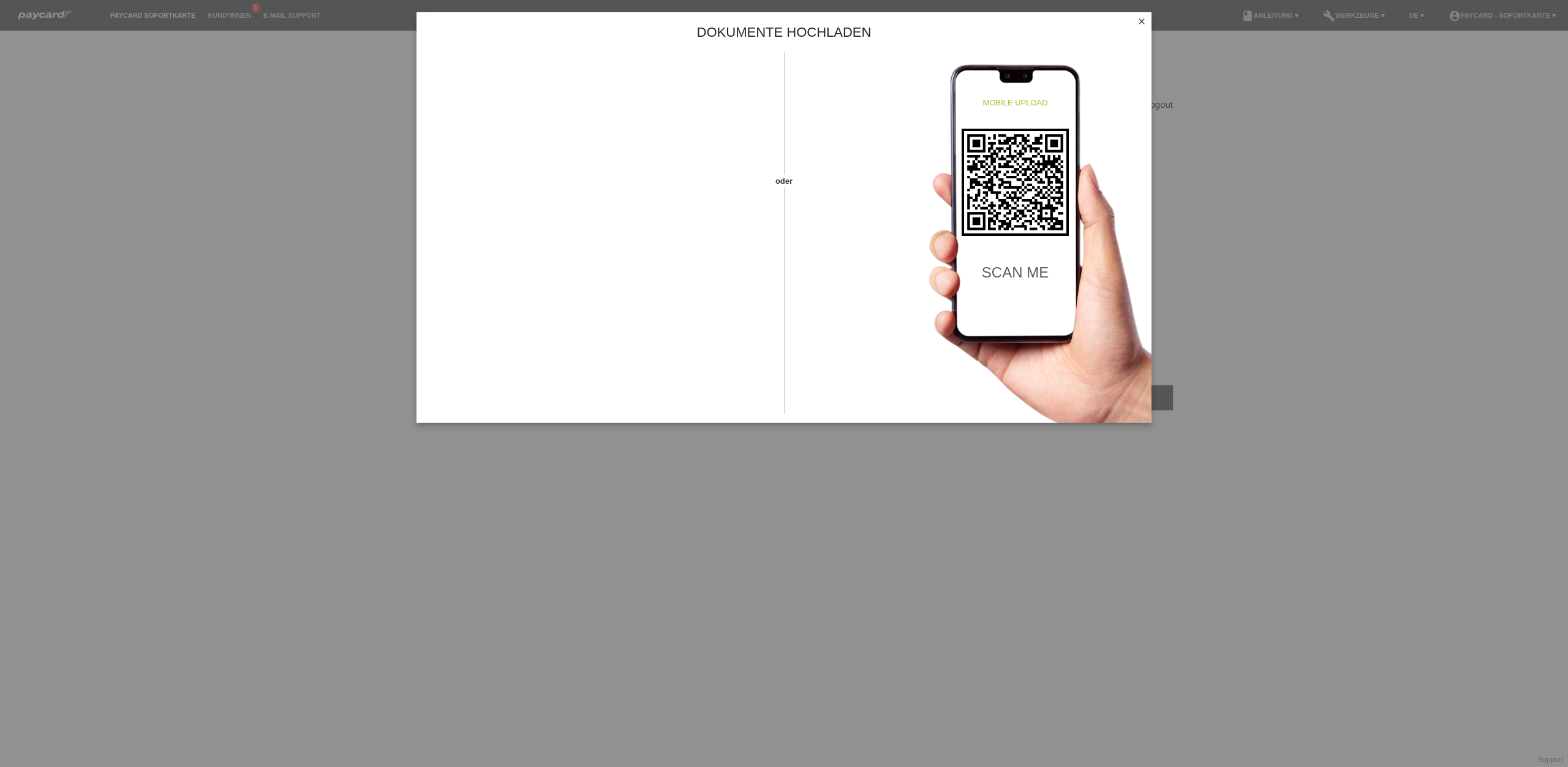
click at [1145, 22] on icon "close" at bounding box center [1141, 21] width 10 height 10
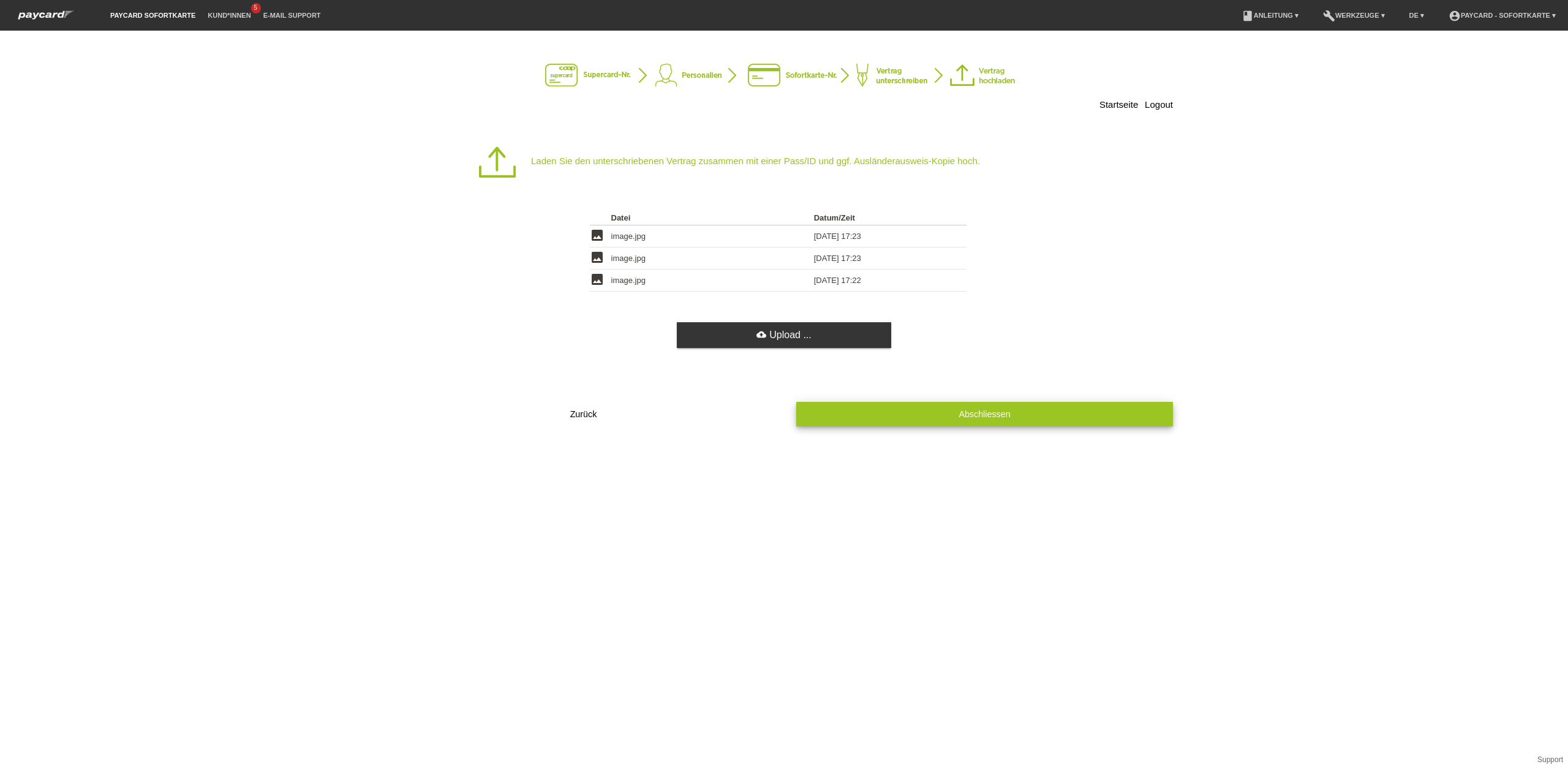
click at [1020, 412] on button "Abschliessen" at bounding box center [984, 413] width 377 height 24
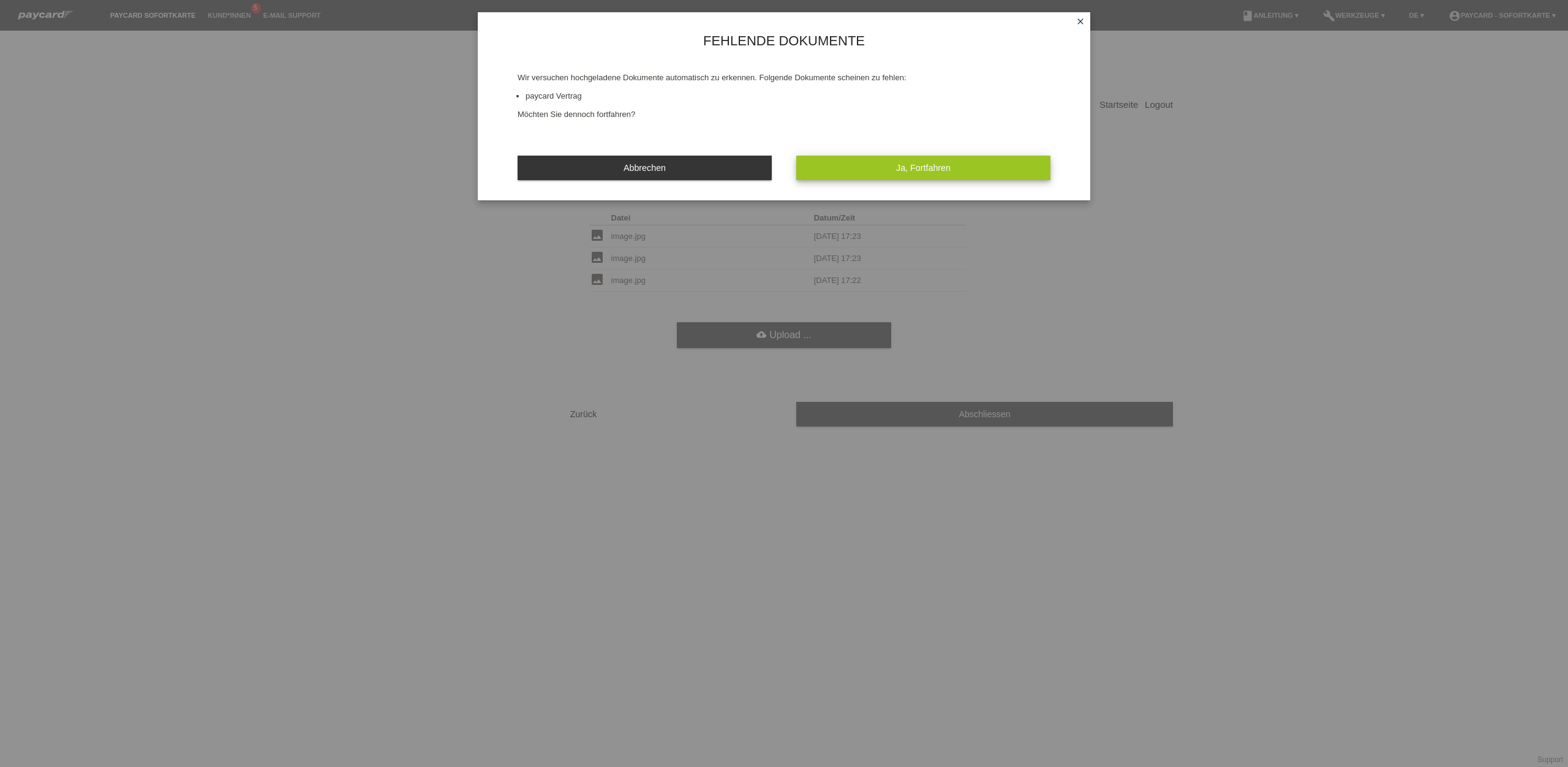
click at [928, 167] on span "Ja, Fortfahren" at bounding box center [923, 167] width 54 height 10
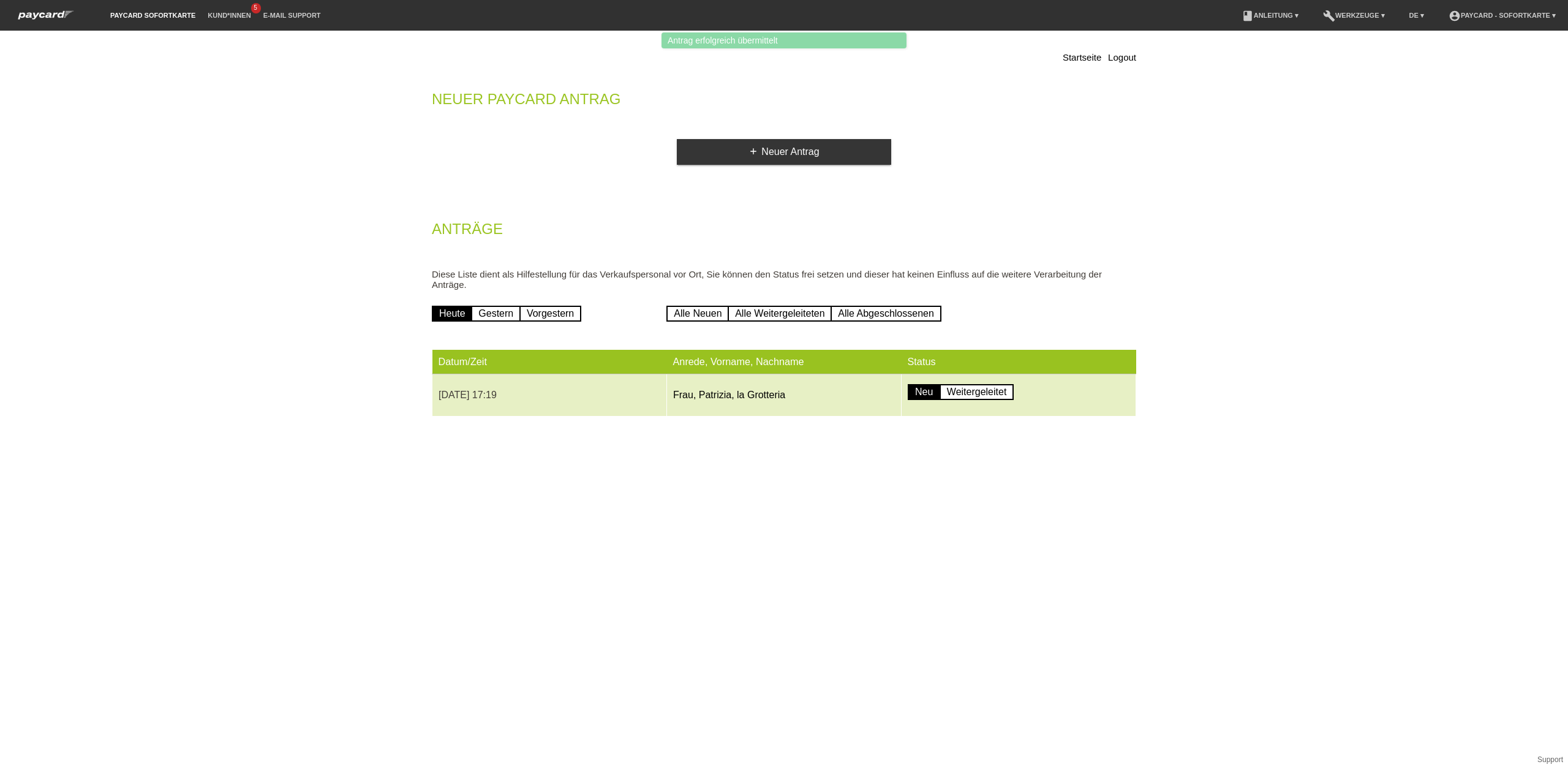
click at [551, 381] on td "[DATE] 17:19" at bounding box center [549, 395] width 234 height 42
click at [680, 403] on td "Frau, Patrizia, la Grotteria" at bounding box center [784, 395] width 234 height 42
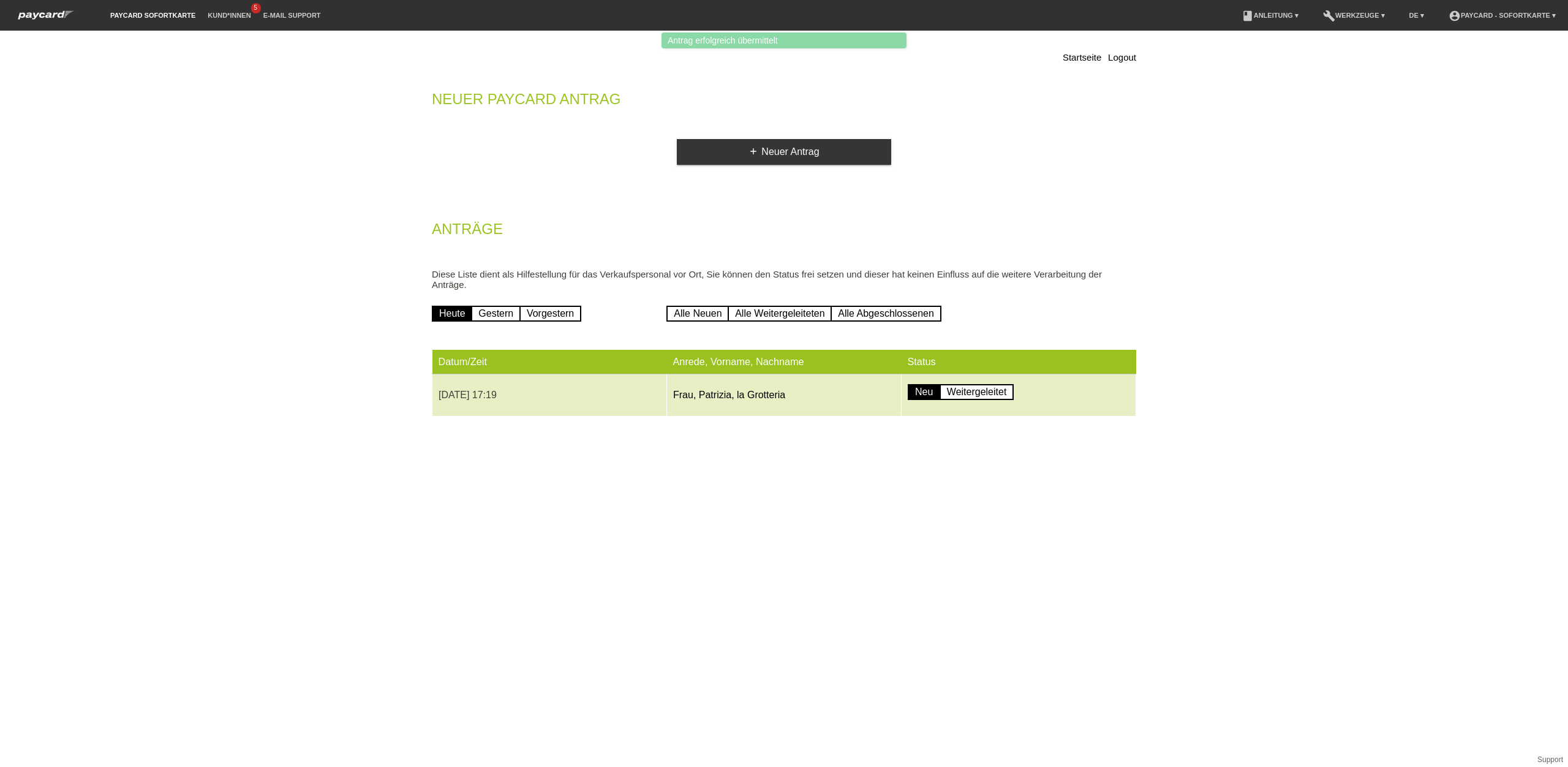
click at [686, 404] on td "Frau, Patrizia, la Grotteria" at bounding box center [784, 395] width 234 height 42
click at [711, 389] on link "Frau, Patrizia, la Grotteria" at bounding box center [729, 394] width 112 height 10
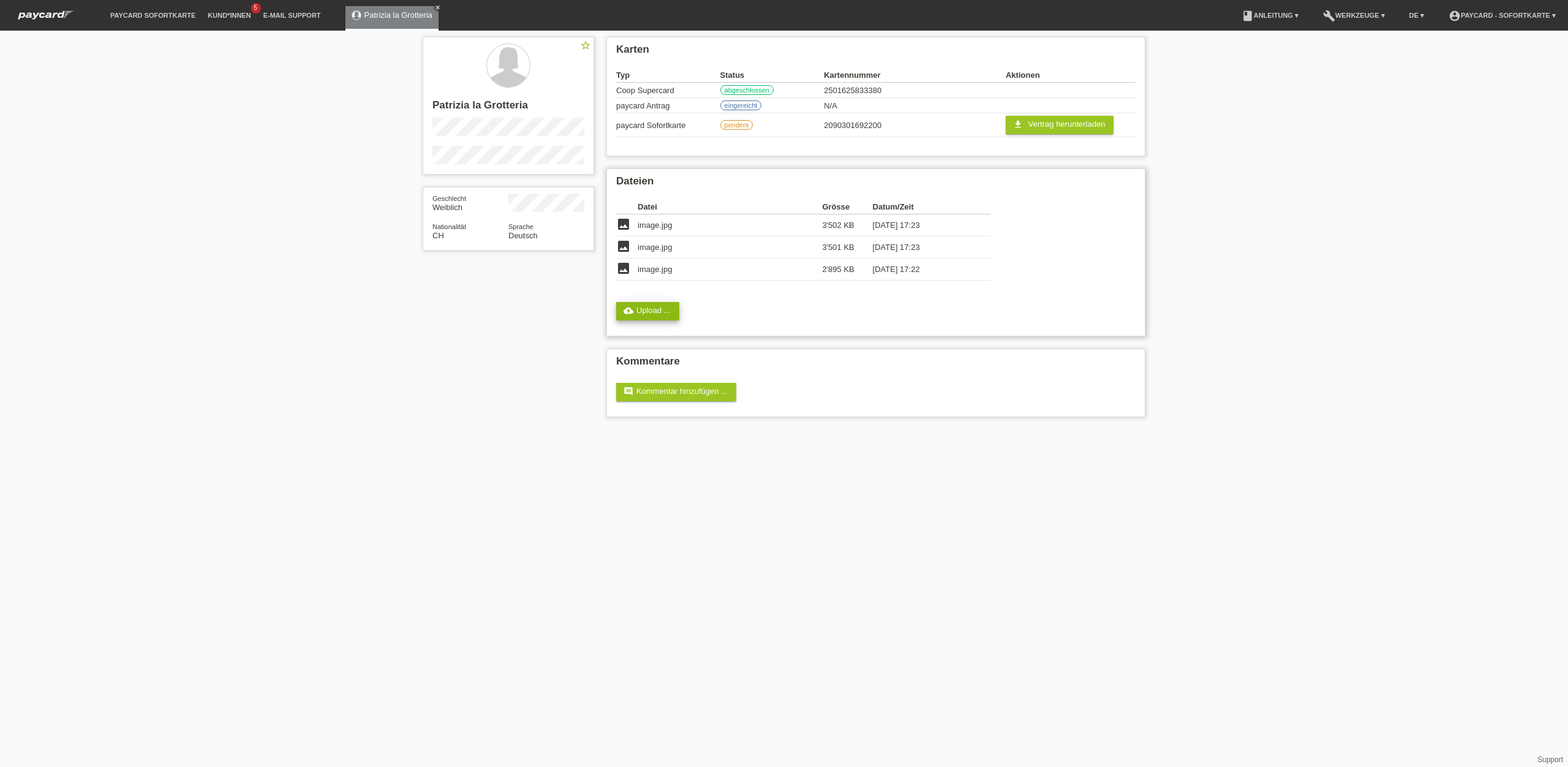
click at [677, 316] on link "cloud_upload Upload ..." at bounding box center [648, 310] width 63 height 18
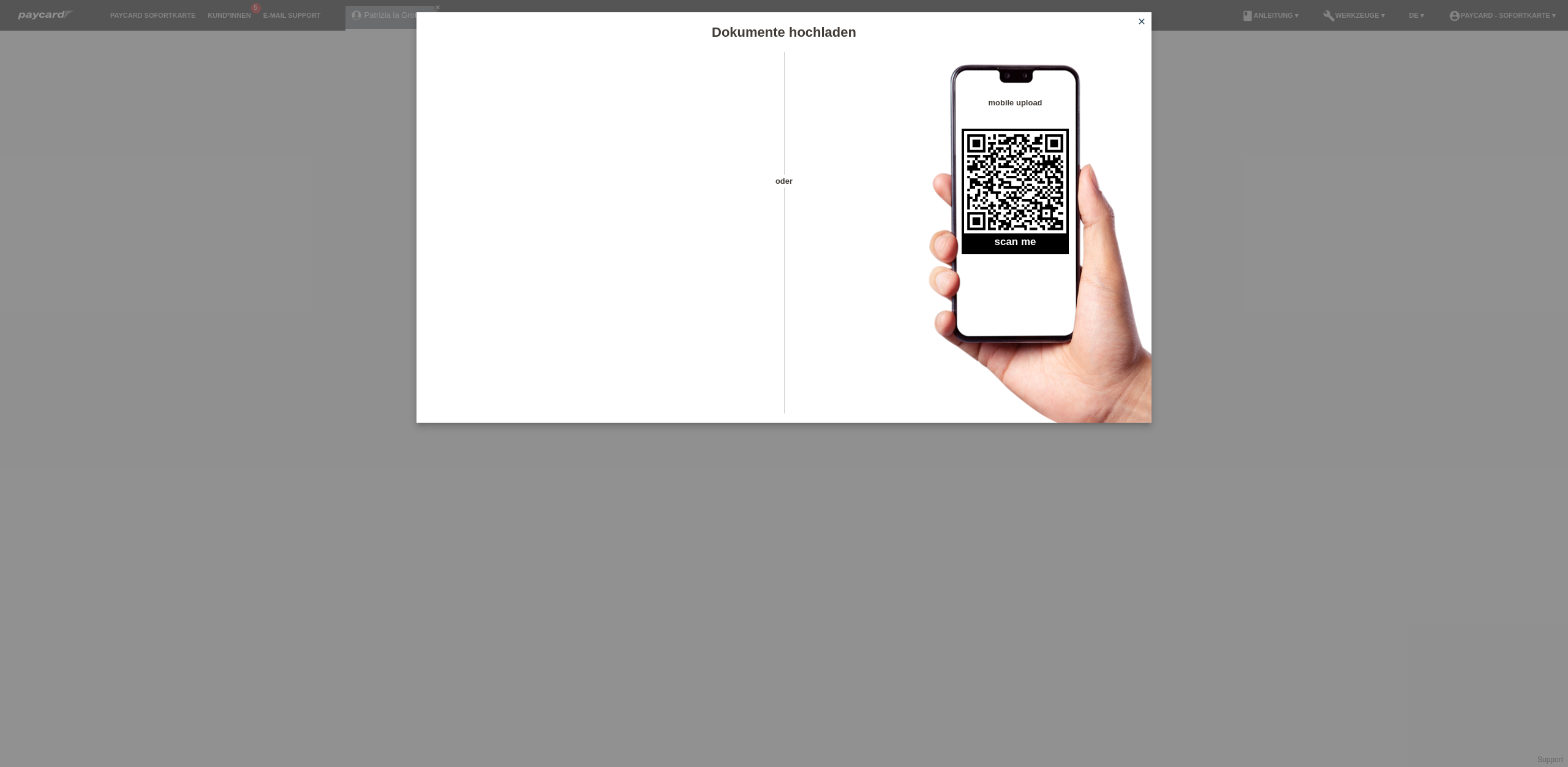
click at [1141, 22] on icon "close" at bounding box center [1141, 21] width 10 height 10
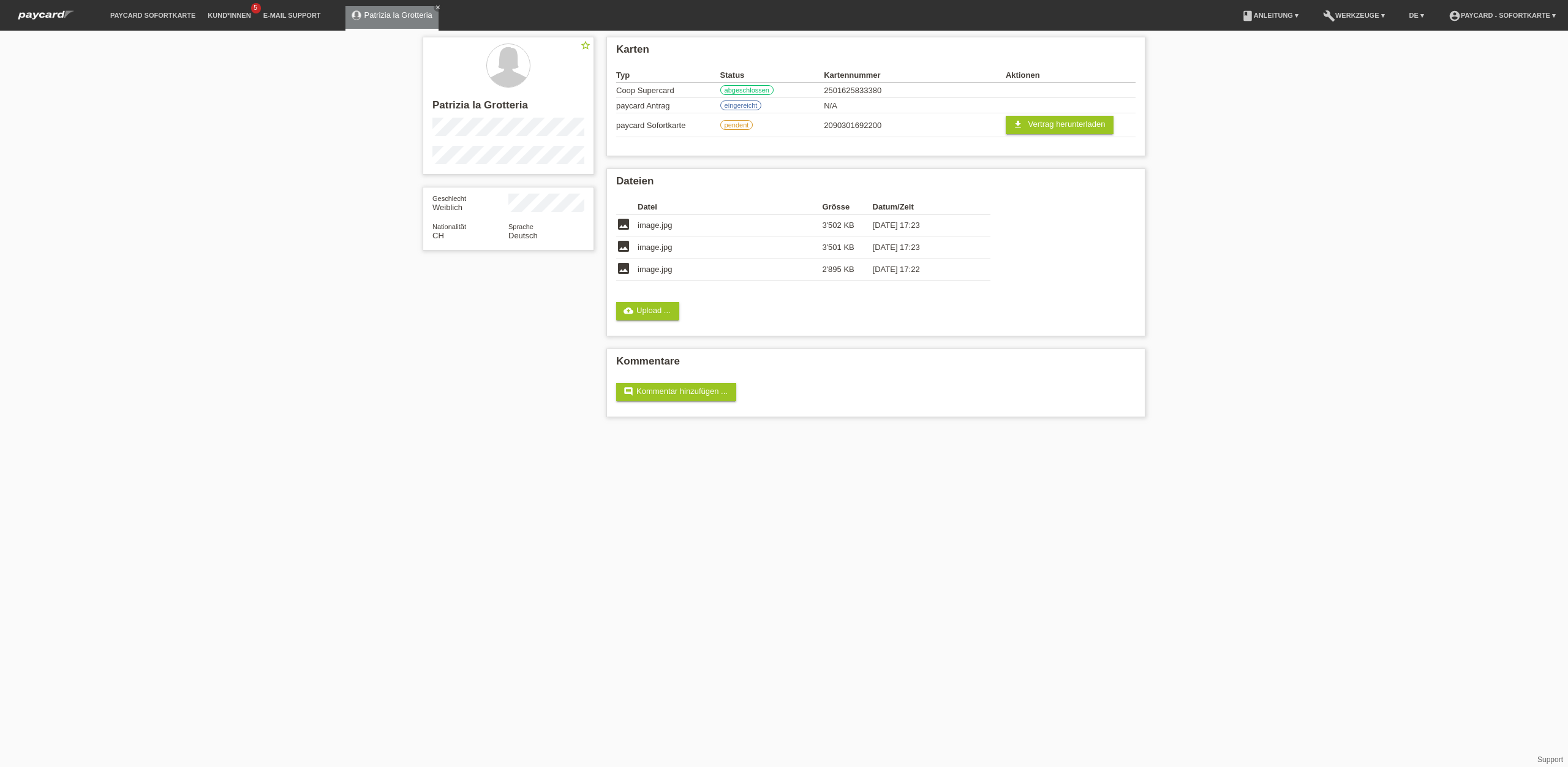
click at [666, 226] on span "image.jpg" at bounding box center [654, 225] width 34 height 10
click at [649, 226] on span "image.jpg" at bounding box center [654, 225] width 34 height 10
click at [629, 223] on icon "image" at bounding box center [624, 224] width 15 height 15
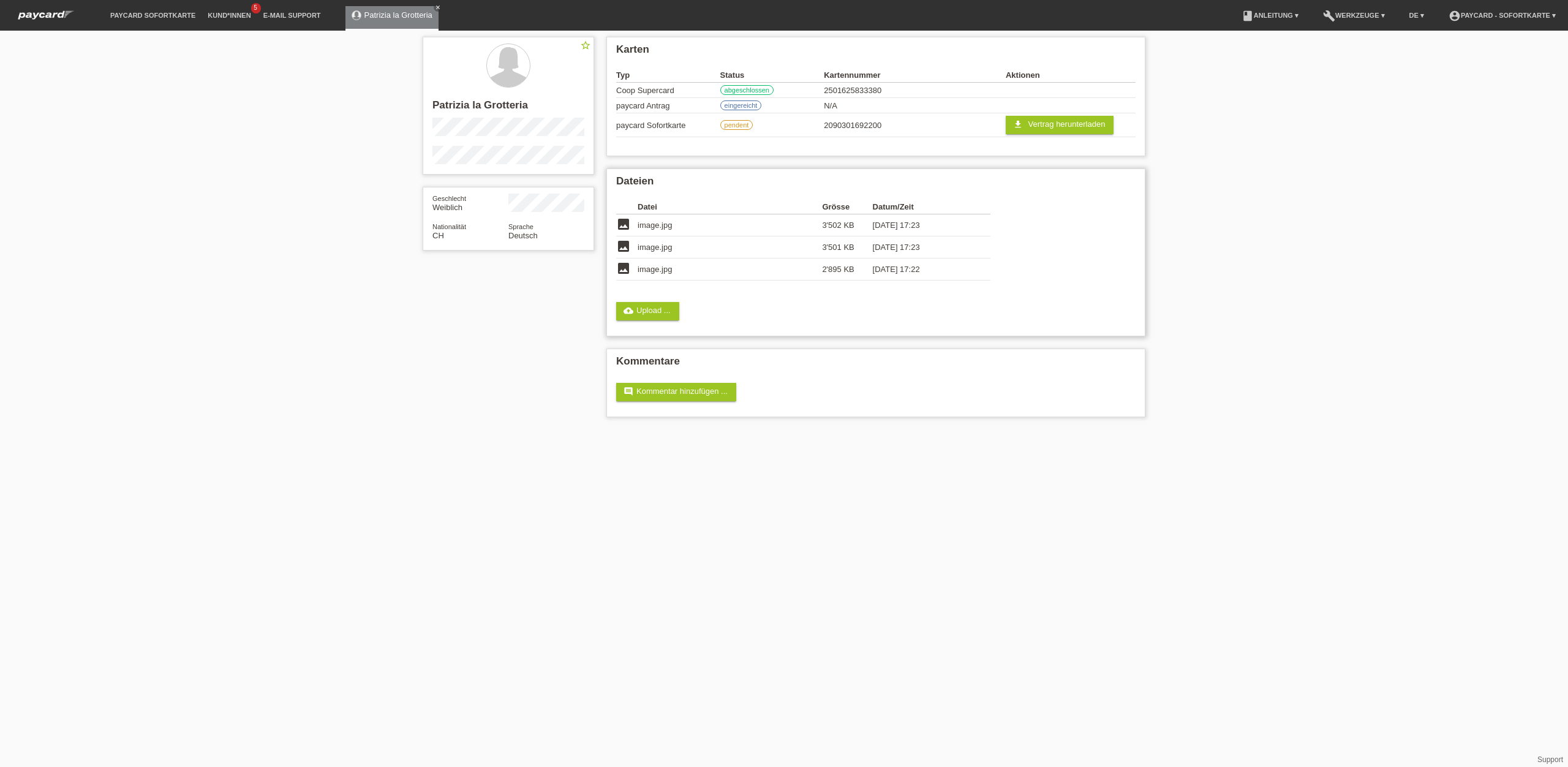
click at [629, 223] on icon "image" at bounding box center [624, 224] width 15 height 15
click at [617, 252] on icon "image" at bounding box center [624, 246] width 15 height 15
click at [622, 250] on icon "image" at bounding box center [624, 246] width 15 height 15
click at [638, 271] on span "image.jpg" at bounding box center [654, 269] width 34 height 10
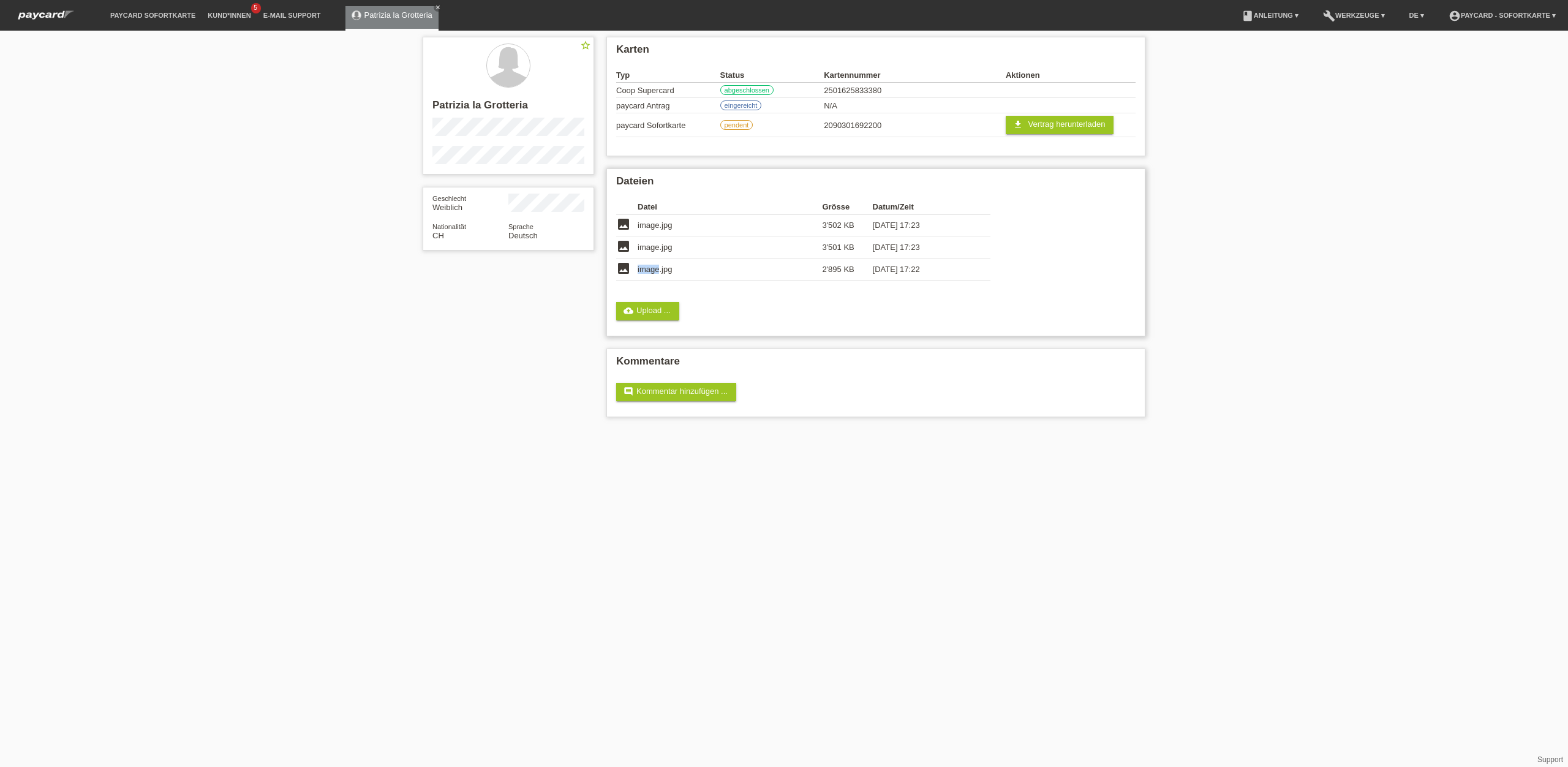
click at [638, 271] on span "image.jpg" at bounding box center [654, 269] width 34 height 10
